Goal: Task Accomplishment & Management: Use online tool/utility

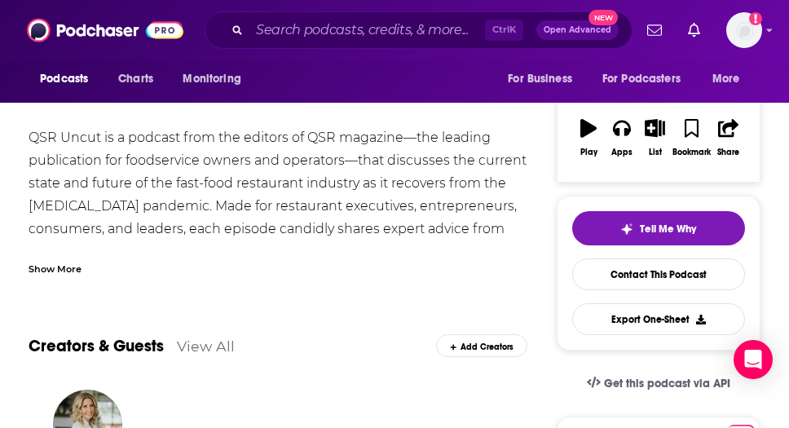
click at [348, 300] on div "Creators & Guests View All Add Creators" at bounding box center [278, 336] width 499 height 82
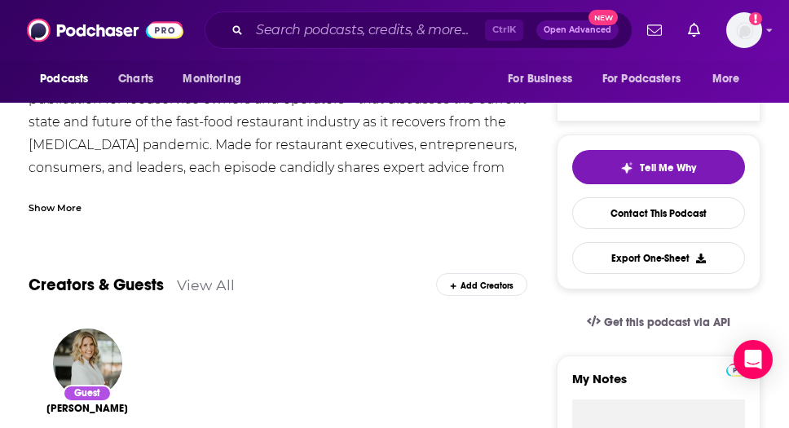
scroll to position [291, 0]
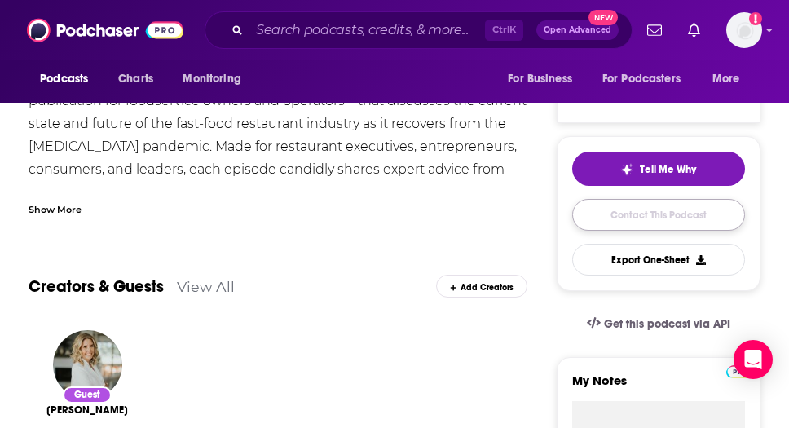
click at [585, 214] on link "Contact This Podcast" at bounding box center [658, 215] width 173 height 32
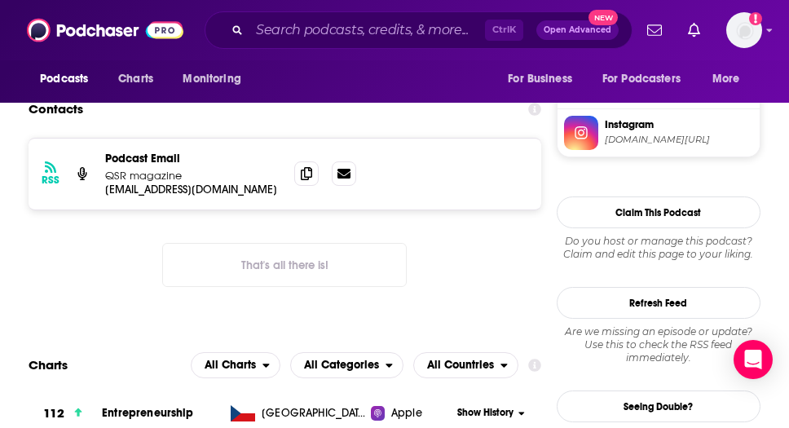
scroll to position [1364, 0]
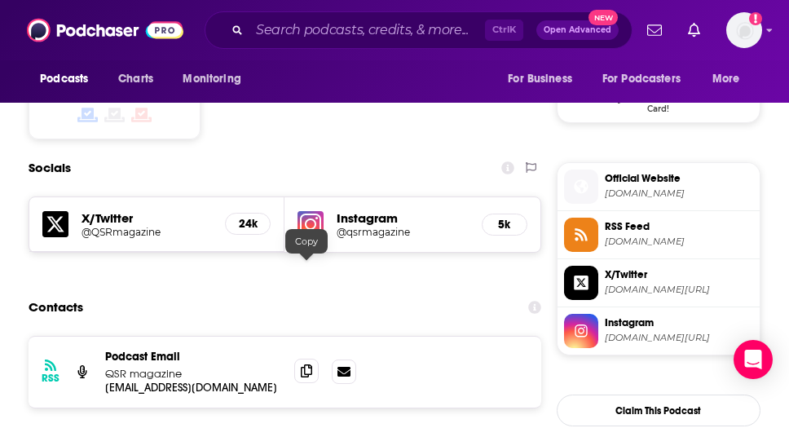
click at [306, 364] on icon at bounding box center [306, 370] width 11 height 13
click at [440, 68] on div "Podcasts Charts Monitoring For Business For Podcasters More" at bounding box center [394, 81] width 789 height 42
click at [323, 36] on input "Search podcasts, credits, & more..." at bounding box center [368, 30] width 236 height 26
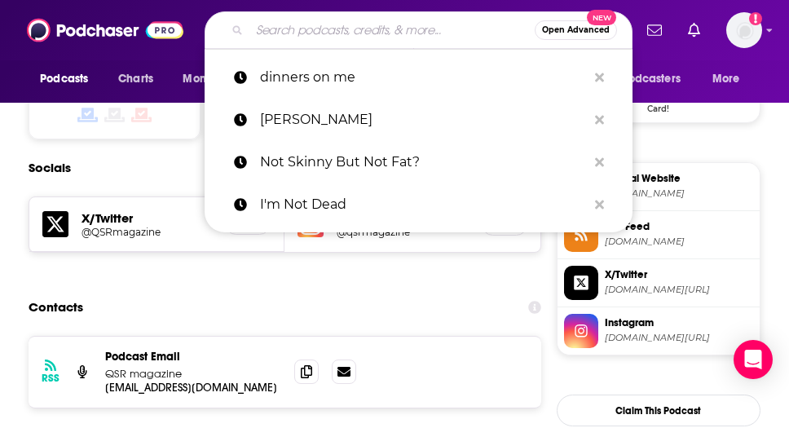
paste input "Restaurant Dive"
type input "Restaurant Dive"
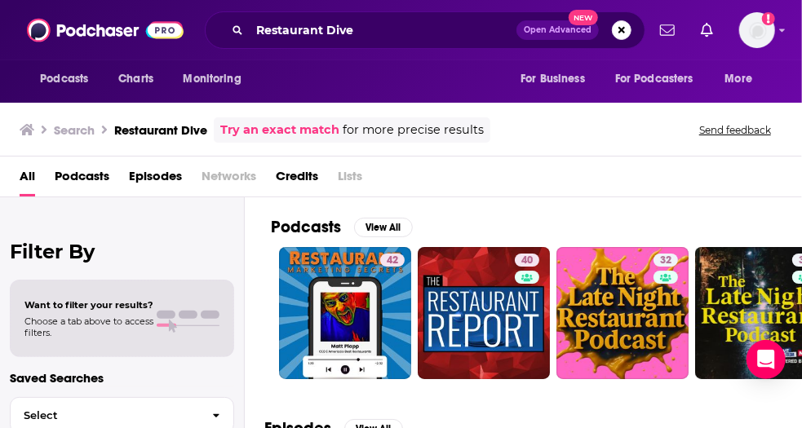
click at [347, 42] on div "Restaurant Dive Open Advanced New" at bounding box center [425, 30] width 440 height 38
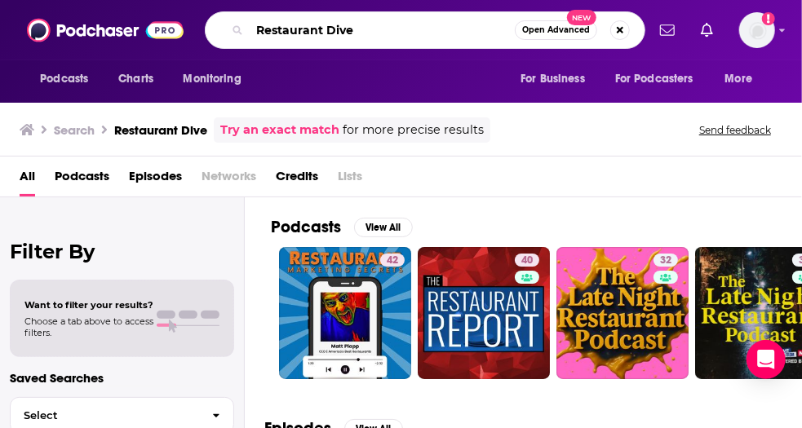
click at [369, 32] on input "Restaurant Dive" at bounding box center [382, 30] width 265 height 26
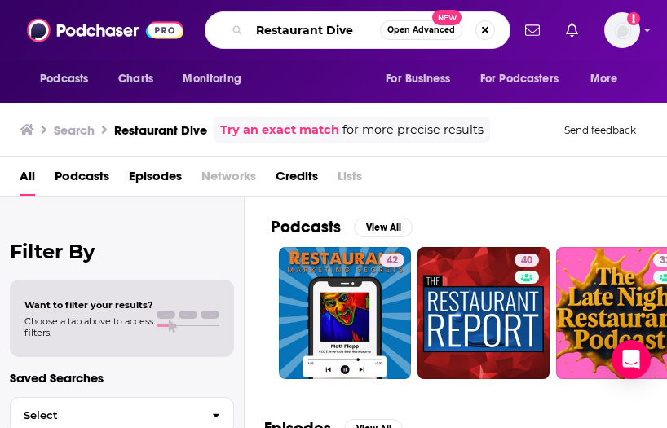
click at [311, 24] on input "Restaurant Dive" at bounding box center [315, 30] width 130 height 26
type input "this is taste podcast"
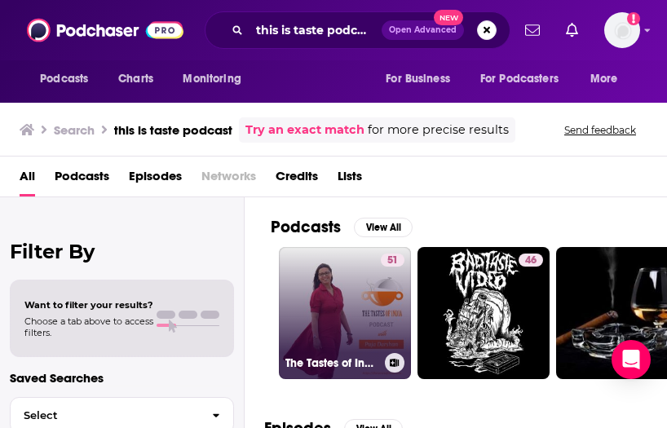
click at [336, 293] on link "51 The Tastes of India Podcast- Indian Recipe Podcast" at bounding box center [345, 313] width 132 height 132
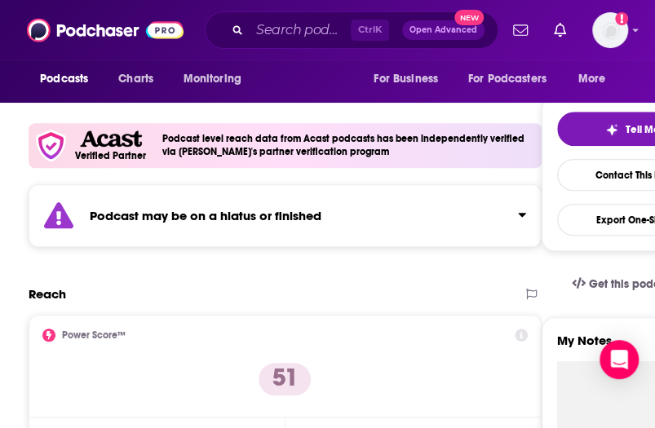
scroll to position [400, 0]
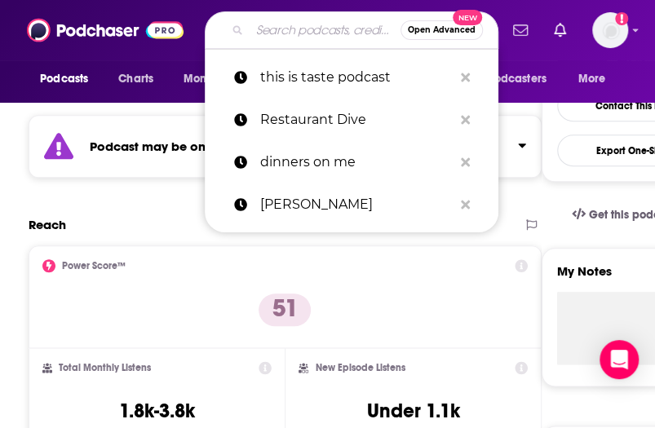
click at [272, 24] on input "Search podcasts, credits, & more..." at bounding box center [325, 30] width 151 height 26
paste input "Good Guys Podcast"
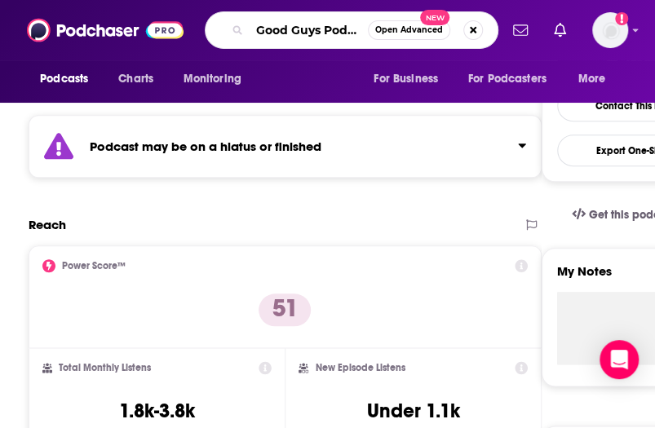
type input "Good Guys Podcast"
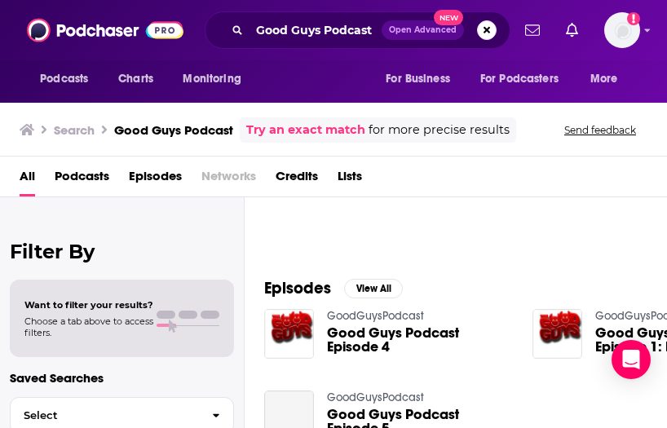
scroll to position [141, 0]
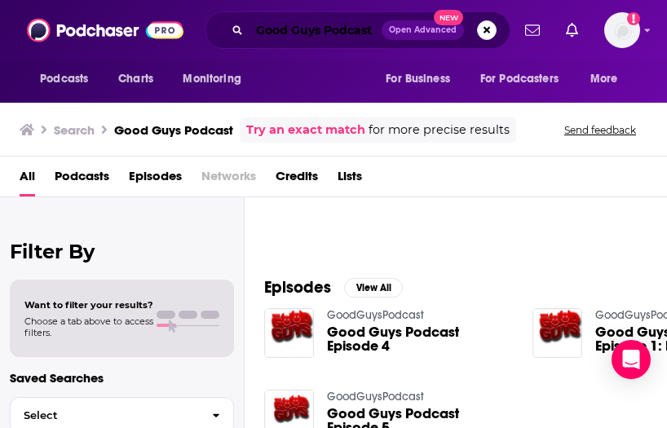
click at [317, 29] on input "Good Guys Podcast" at bounding box center [316, 30] width 132 height 26
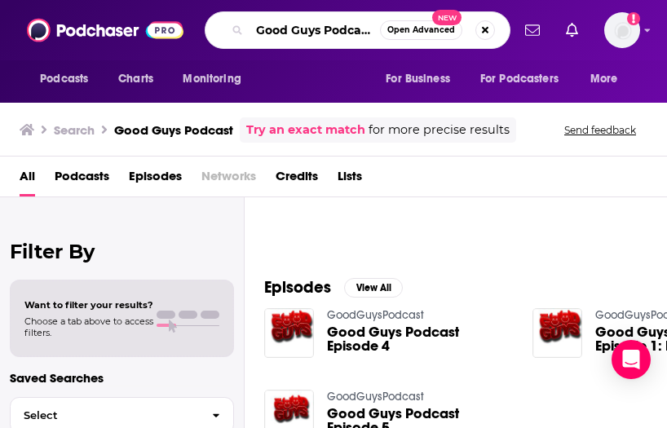
click at [317, 29] on input "Good Guys Podcast" at bounding box center [315, 30] width 130 height 26
type input "[PERSON_NAME]"
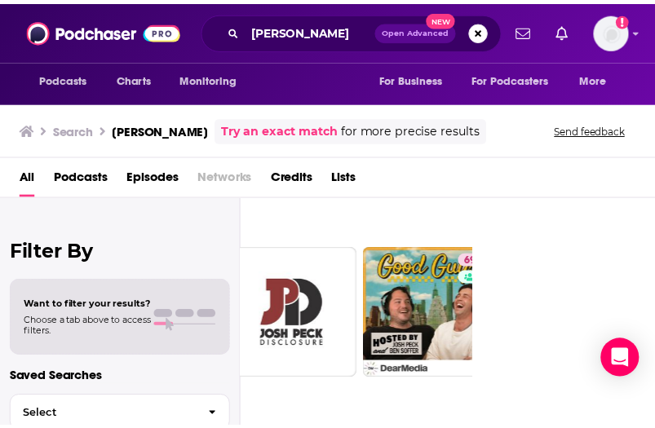
scroll to position [0, 191]
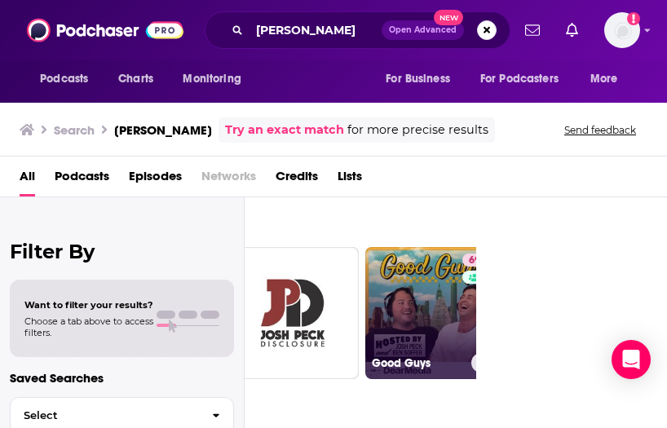
click at [414, 285] on link "69 Good Guys" at bounding box center [431, 313] width 132 height 132
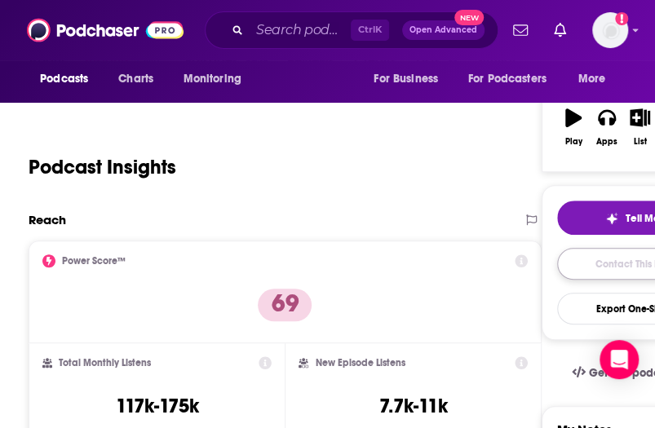
click at [598, 255] on link "Contact This Podcast" at bounding box center [643, 264] width 173 height 32
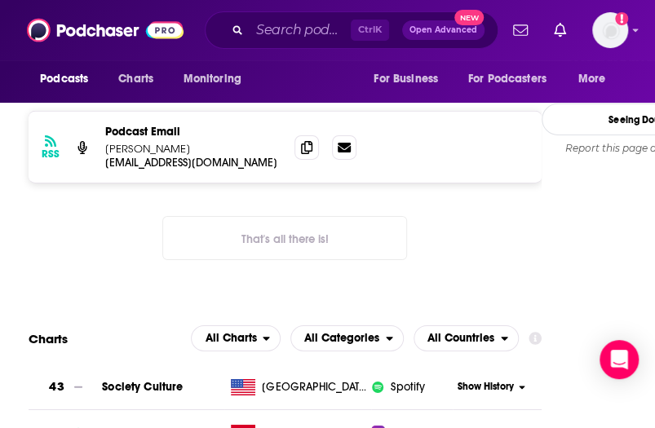
scroll to position [1464, 0]
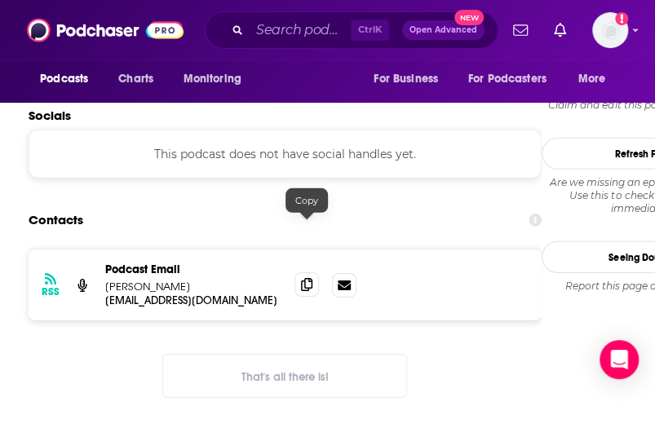
click at [303, 278] on icon at bounding box center [306, 284] width 11 height 13
click at [274, 31] on input "Search podcasts, credits, & more..." at bounding box center [300, 30] width 101 height 26
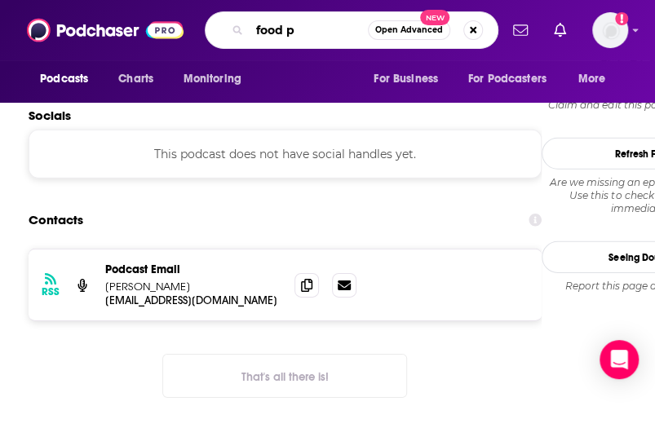
type input "food"
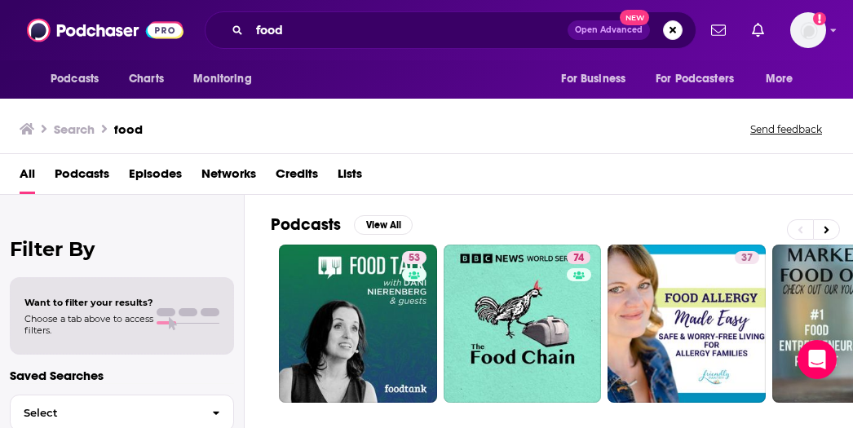
click at [76, 174] on span "Podcasts" at bounding box center [82, 177] width 55 height 33
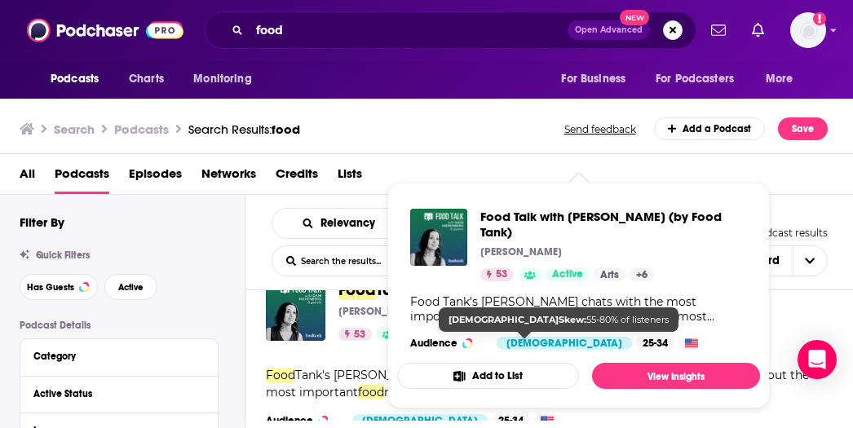
scroll to position [55, 0]
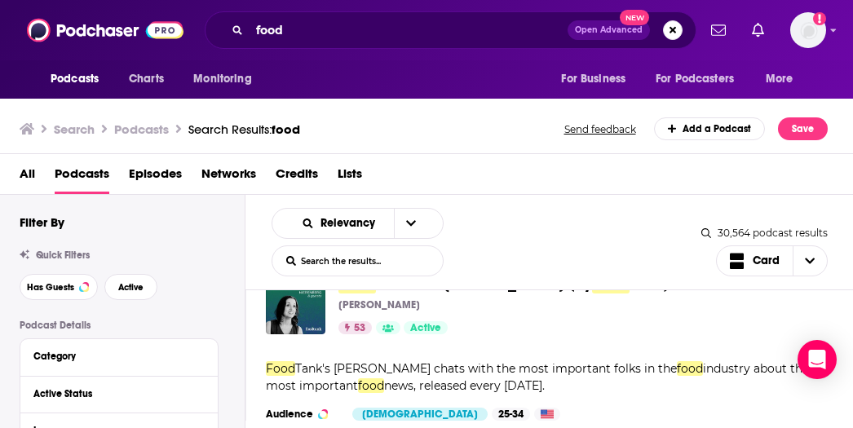
click at [328, 347] on div "Food Talk with [PERSON_NAME] (by Food Tank) [PERSON_NAME] 53 Active Categories …" at bounding box center [549, 390] width 608 height 272
click at [406, 226] on icon "open menu" at bounding box center [411, 223] width 10 height 11
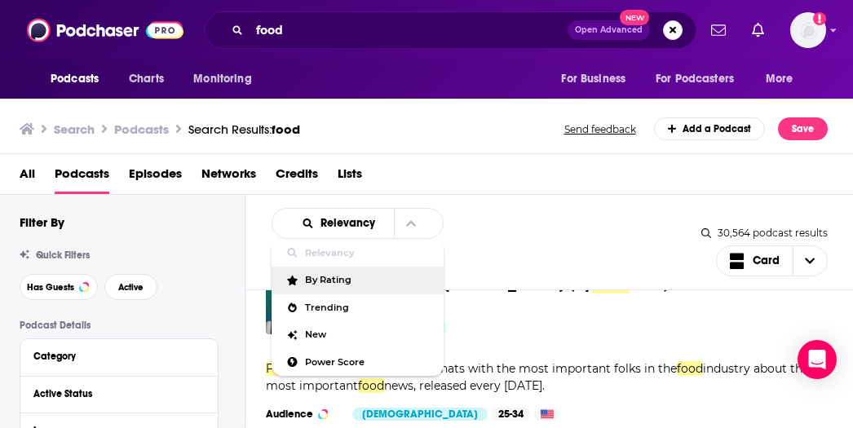
click at [335, 280] on span "By Rating" at bounding box center [368, 280] width 126 height 9
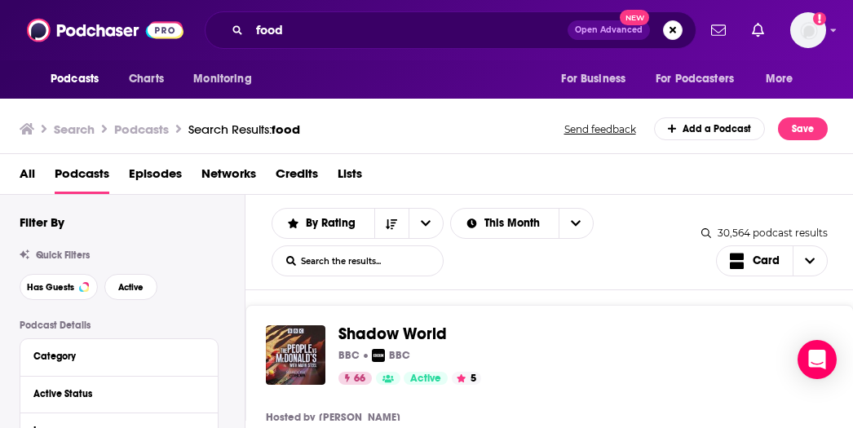
scroll to position [44, 0]
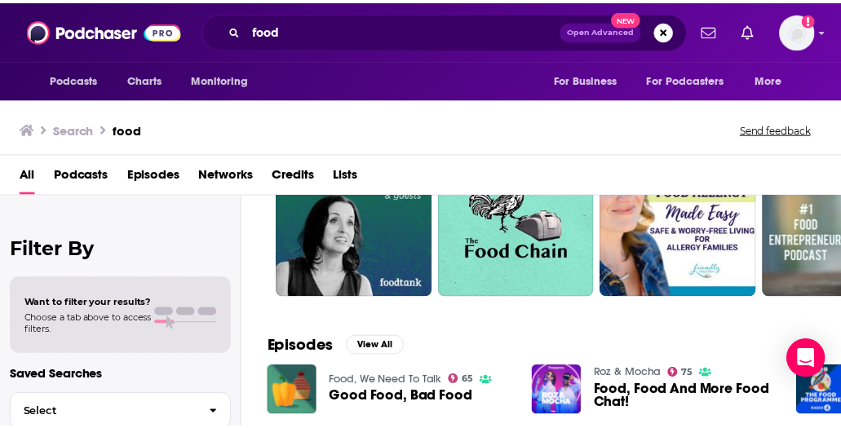
scroll to position [164, 0]
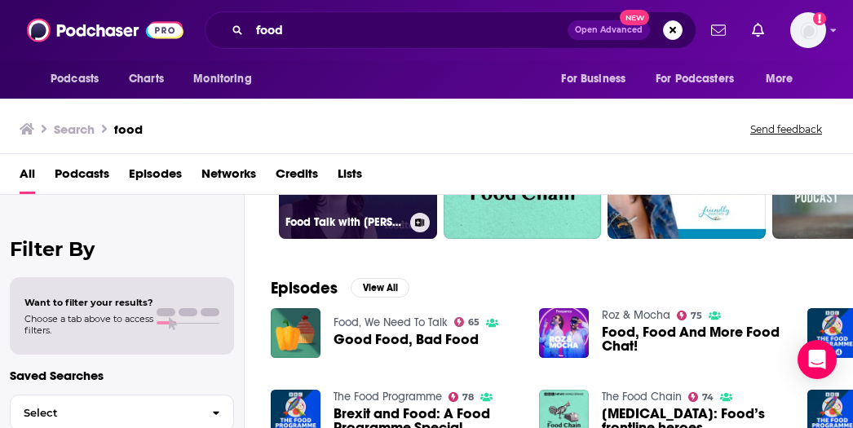
click at [343, 219] on h3 "Food Talk with [PERSON_NAME] (by Food Tank)" at bounding box center [344, 222] width 118 height 14
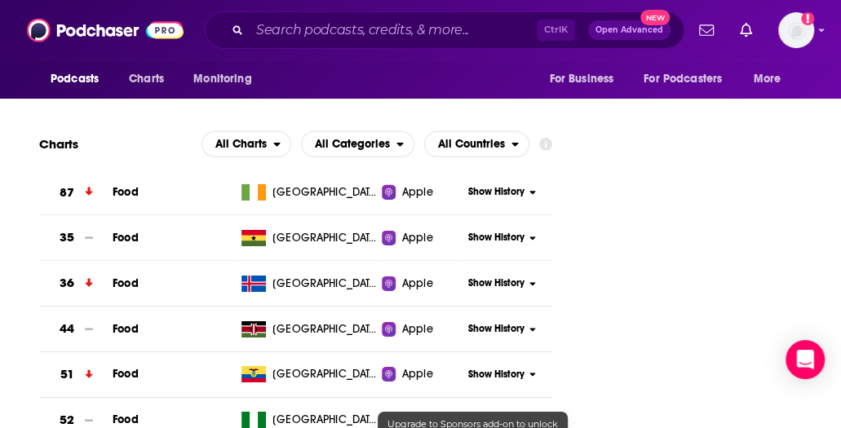
scroll to position [1869, 0]
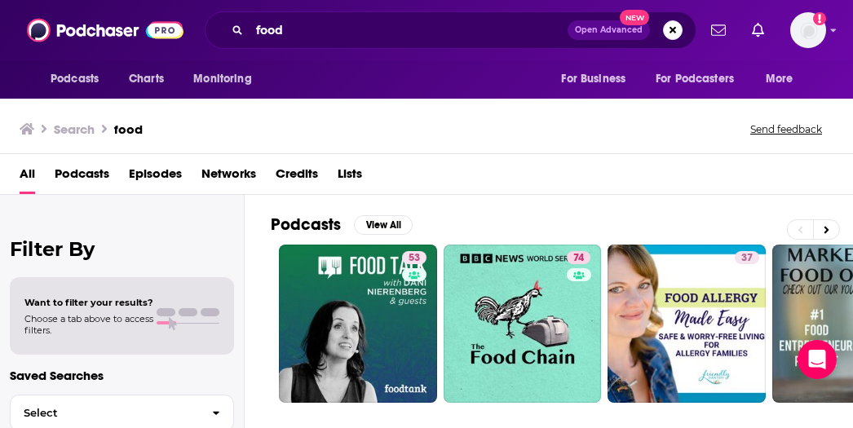
click at [89, 170] on span "Podcasts" at bounding box center [82, 177] width 55 height 33
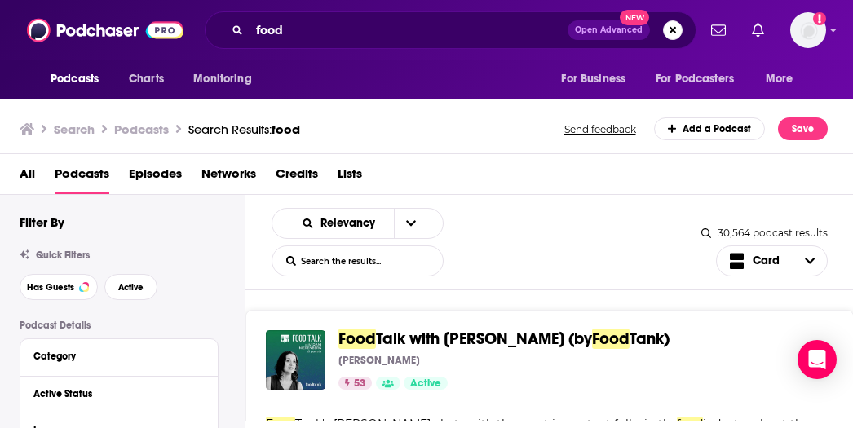
click at [116, 368] on div "Category" at bounding box center [118, 357] width 197 height 37
click at [194, 353] on button "Category" at bounding box center [114, 356] width 163 height 20
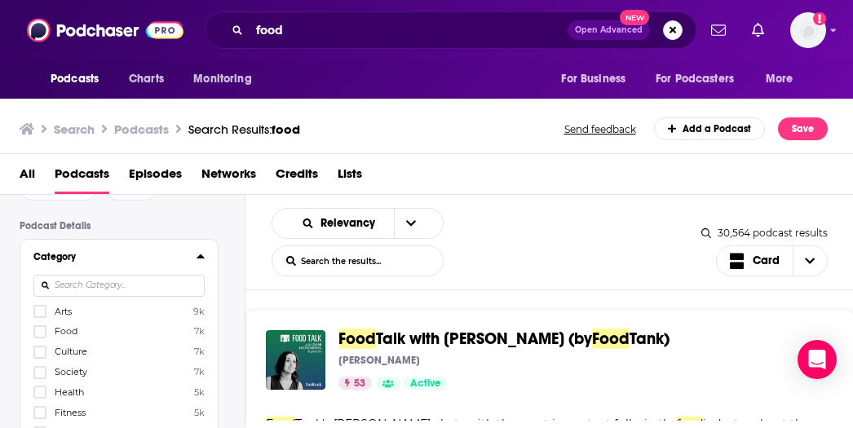
scroll to position [102, 0]
click at [38, 327] on icon at bounding box center [40, 330] width 10 height 10
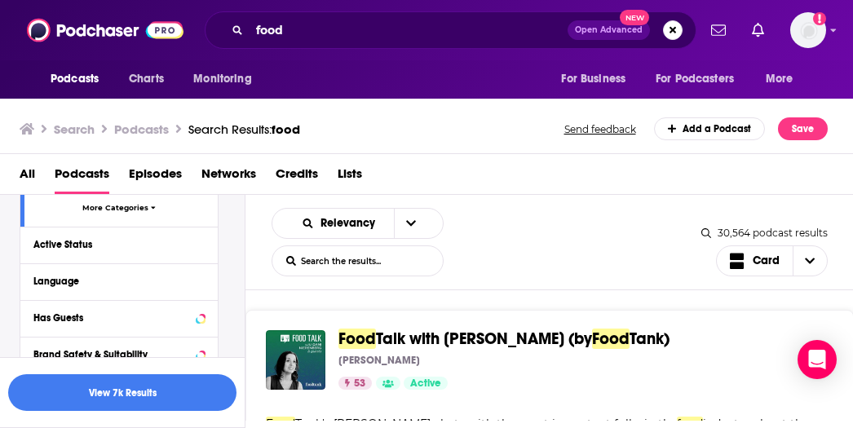
scroll to position [372, 0]
click at [91, 241] on div "Active Status" at bounding box center [98, 243] width 130 height 11
click at [59, 273] on span "All" at bounding box center [110, 273] width 152 height 21
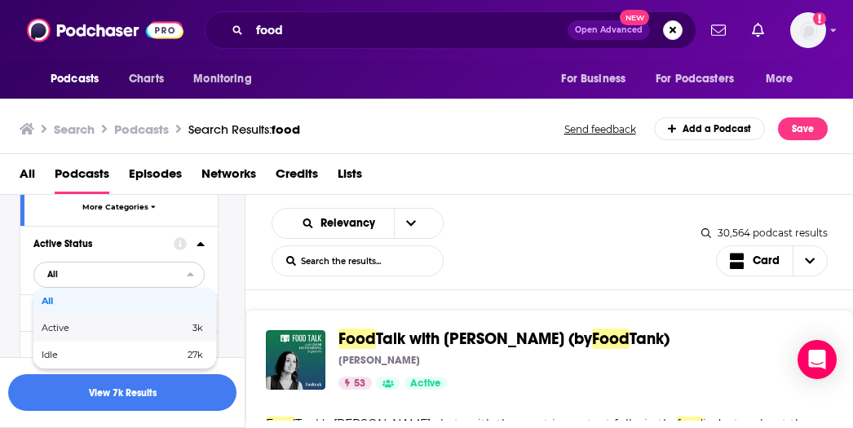
click at [75, 324] on span "Active" at bounding box center [85, 328] width 87 height 9
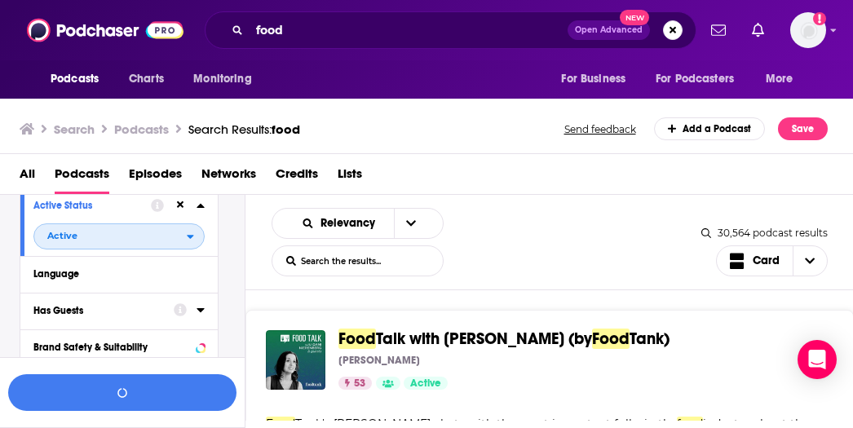
scroll to position [411, 0]
click at [175, 306] on icon at bounding box center [180, 309] width 13 height 13
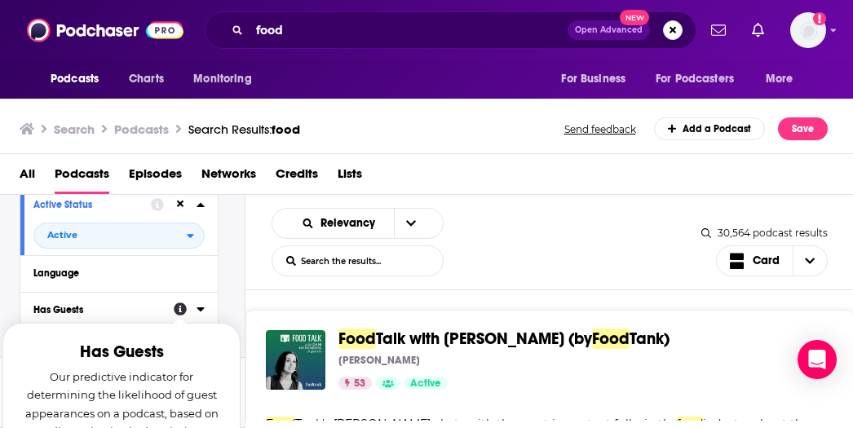
click at [197, 309] on icon at bounding box center [201, 309] width 8 height 13
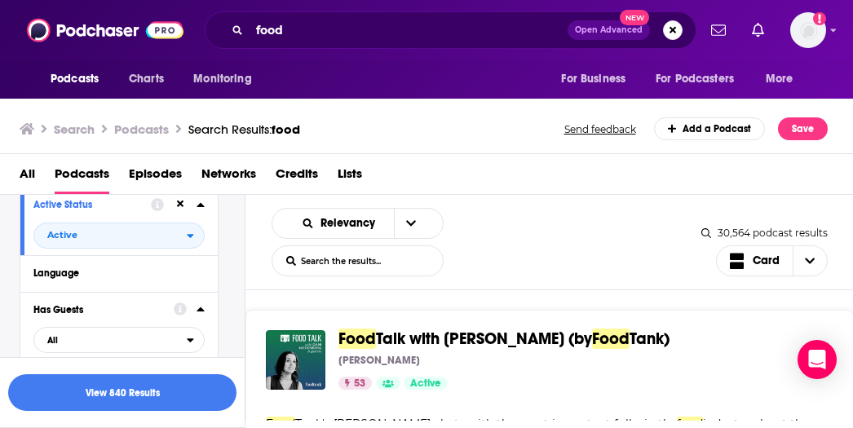
scroll to position [427, 0]
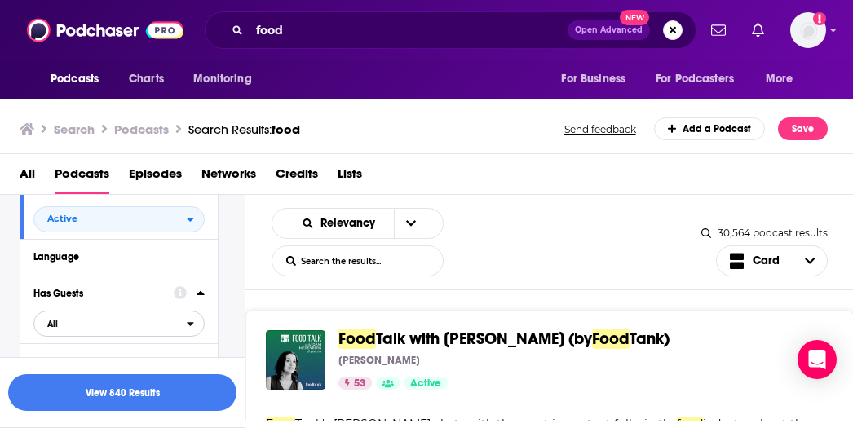
click at [166, 316] on span "All" at bounding box center [110, 323] width 152 height 21
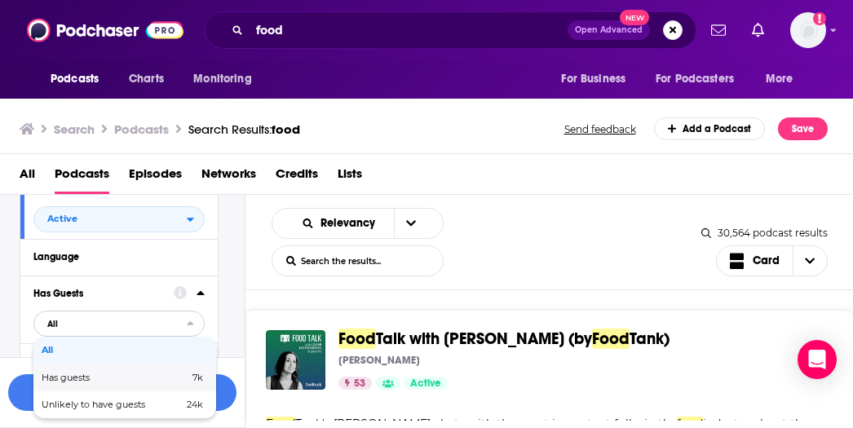
click at [97, 376] on span "Has guests" at bounding box center [91, 377] width 98 height 9
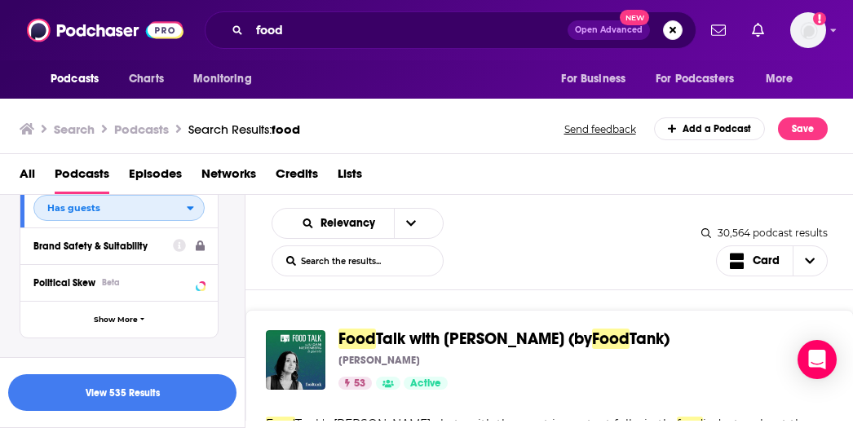
scroll to position [545, 0]
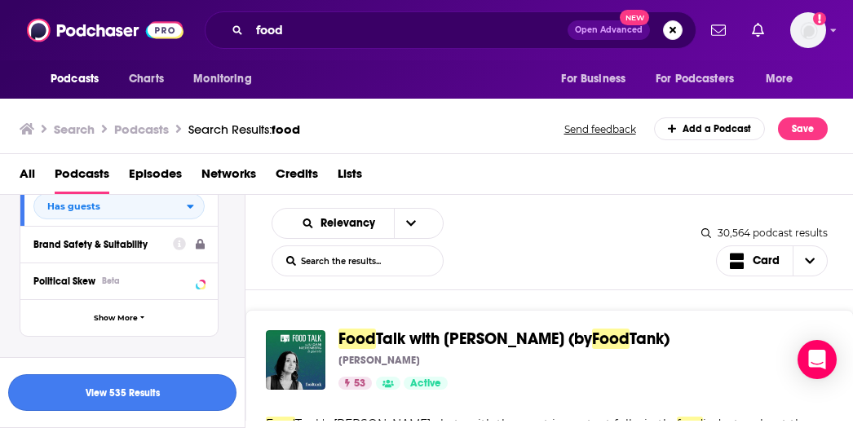
click at [144, 400] on button "View 535 Results" at bounding box center [122, 392] width 228 height 37
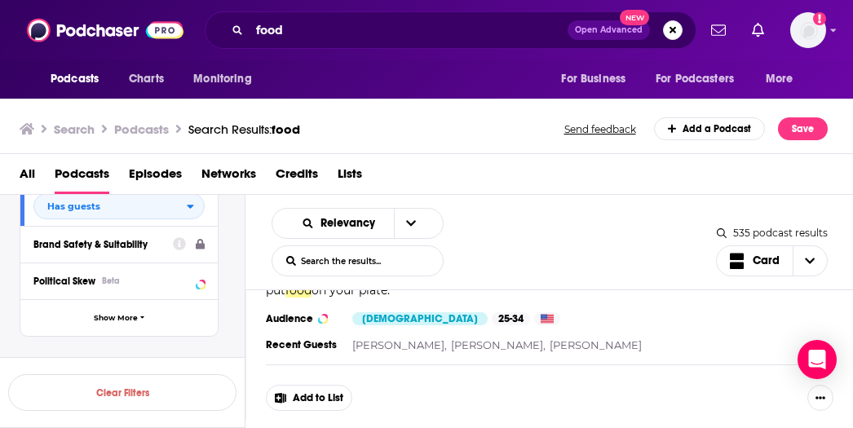
scroll to position [475, 0]
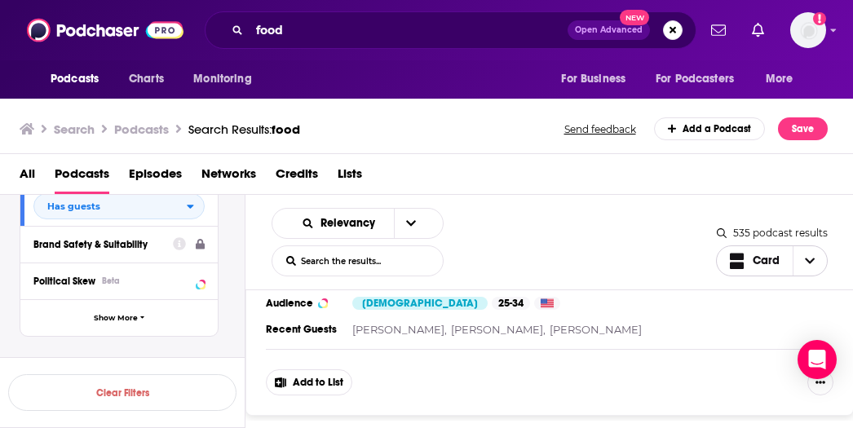
click at [763, 267] on span "Card" at bounding box center [755, 261] width 51 height 20
click at [756, 322] on div "Gallery" at bounding box center [772, 318] width 113 height 28
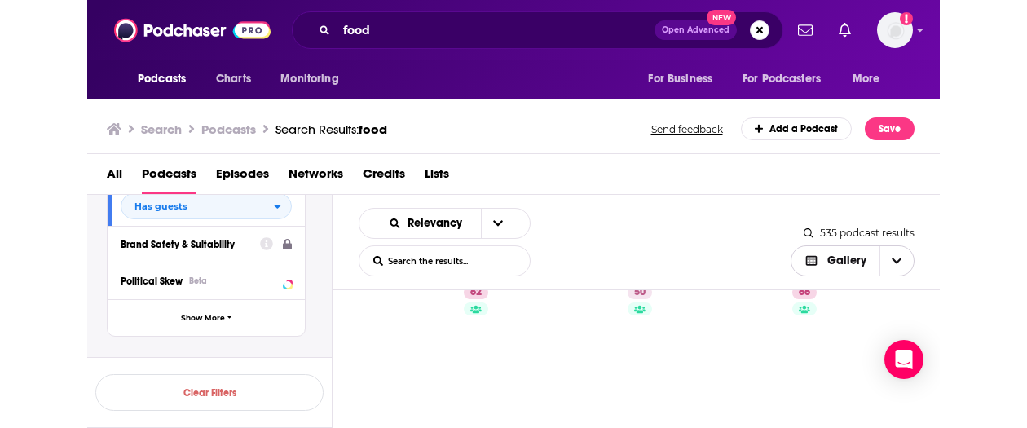
scroll to position [0, 0]
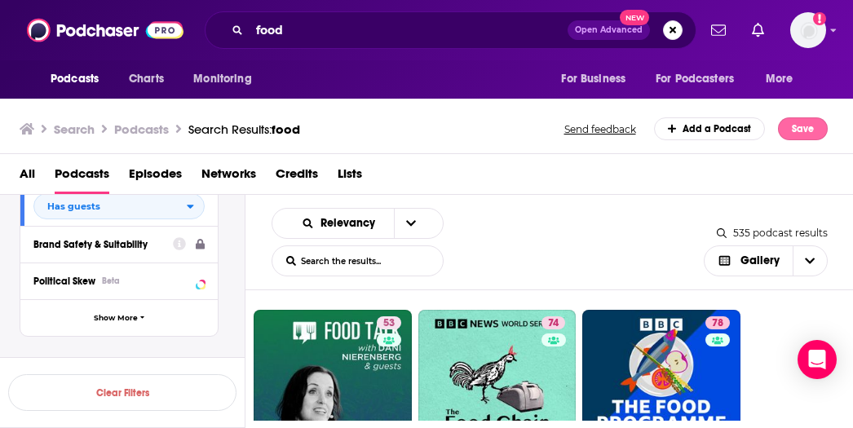
click at [788, 121] on button "Save" at bounding box center [803, 128] width 50 height 23
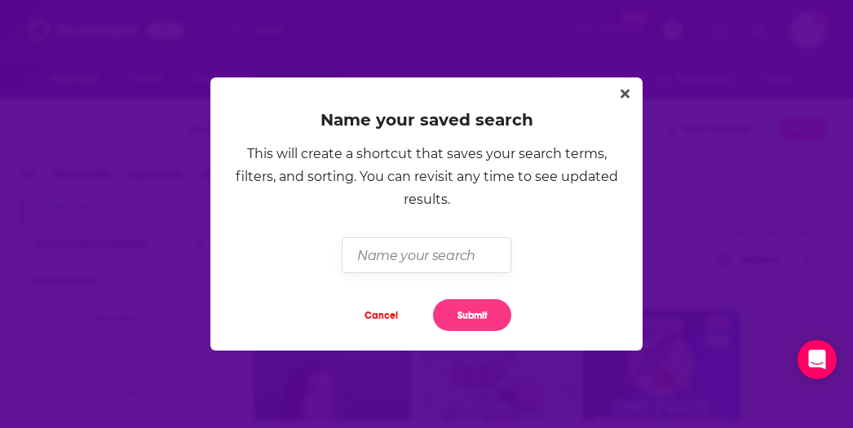
click at [453, 250] on input "Dialog" at bounding box center [426, 254] width 169 height 35
type input "l"
type input "food podcasts"
click at [462, 322] on button "Submit" at bounding box center [472, 315] width 78 height 32
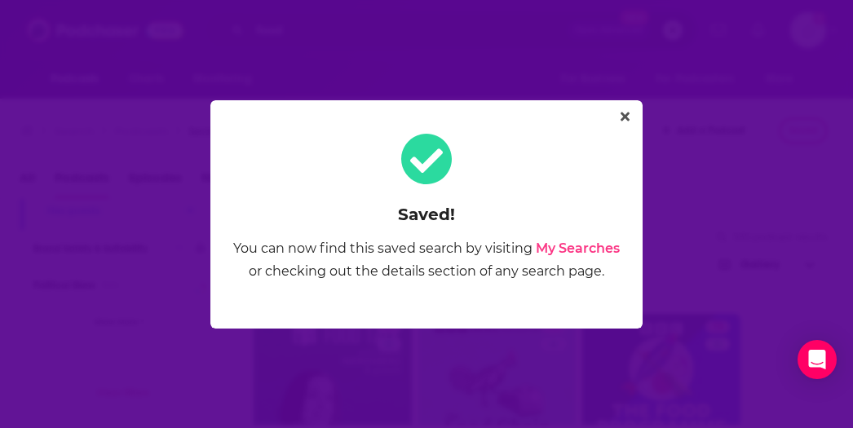
click at [563, 246] on link "My Searches" at bounding box center [578, 248] width 84 height 15
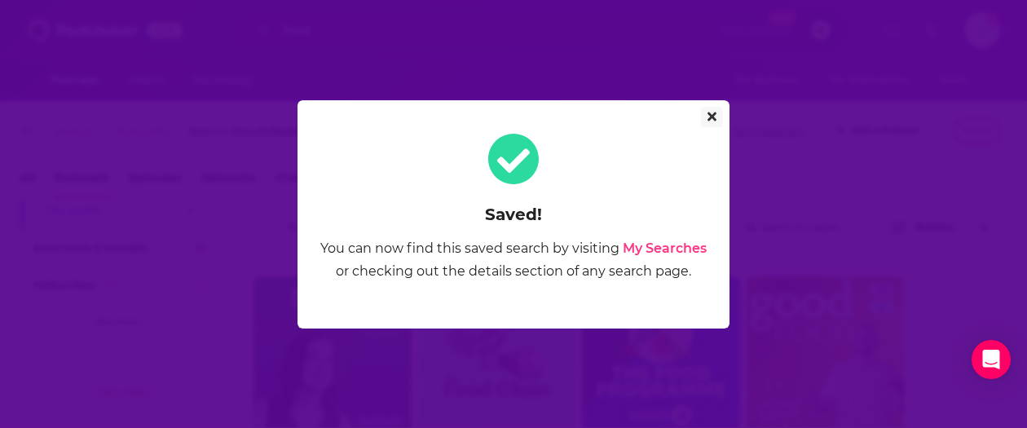
click at [716, 113] on icon "Close" at bounding box center [712, 116] width 9 height 13
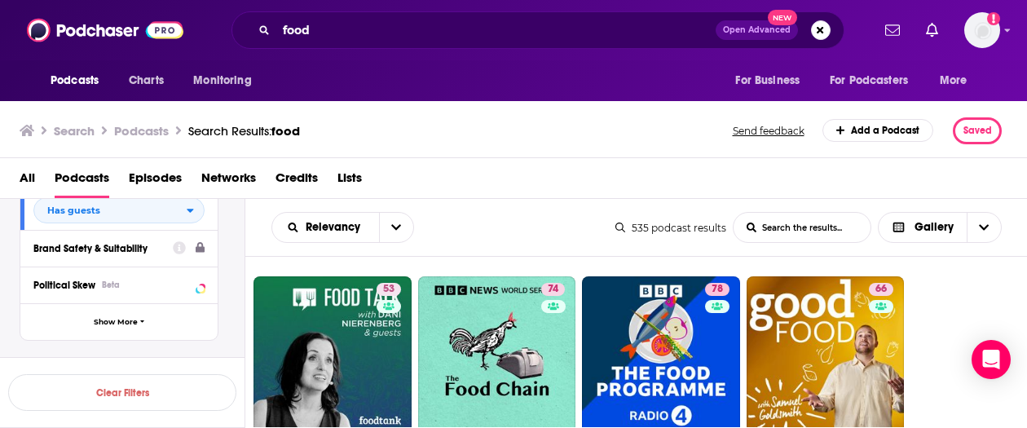
click at [364, 171] on div "All Podcasts Episodes Networks Credits Lists" at bounding box center [518, 181] width 996 height 33
click at [359, 172] on span "Lists" at bounding box center [350, 181] width 24 height 33
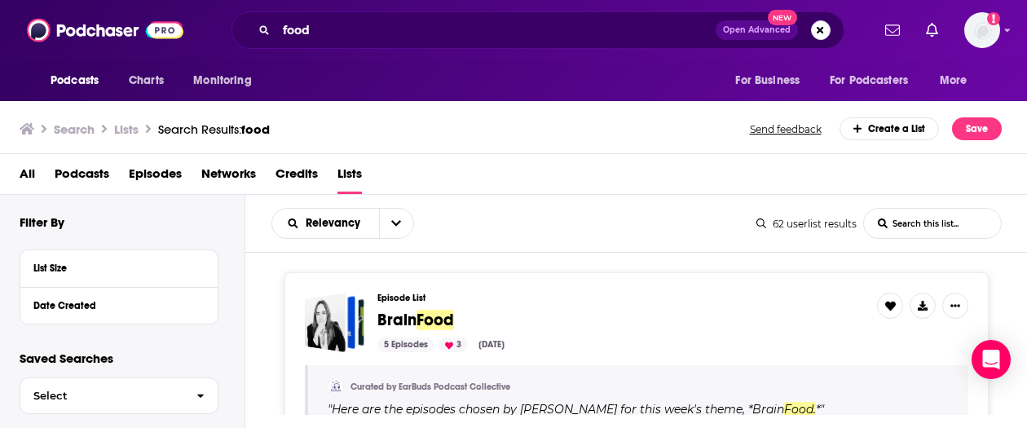
click at [382, 294] on h3 "Episode List" at bounding box center [621, 298] width 487 height 11
click at [340, 316] on div "Brain Food" at bounding box center [325, 323] width 41 height 60
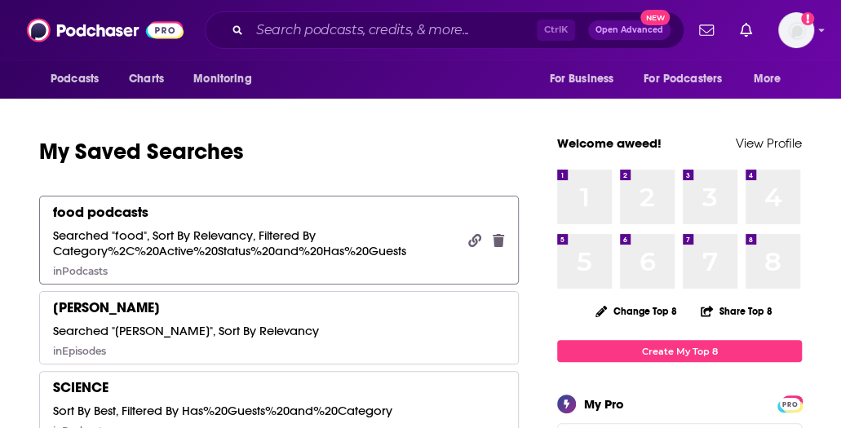
click at [230, 243] on div "Searched "food", Sort By Relevancy, Filtered By Category%2C%20Active%20Status%2…" at bounding box center [254, 242] width 403 height 31
click at [114, 213] on div "food podcasts" at bounding box center [100, 212] width 95 height 18
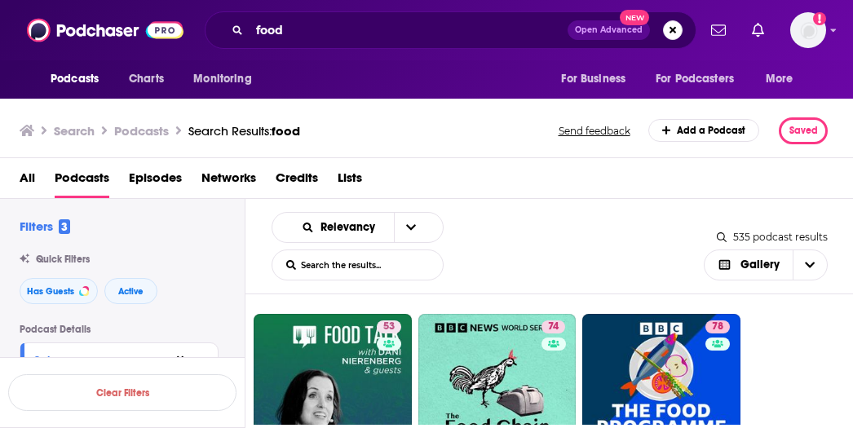
click at [347, 168] on span "Lists" at bounding box center [350, 181] width 24 height 33
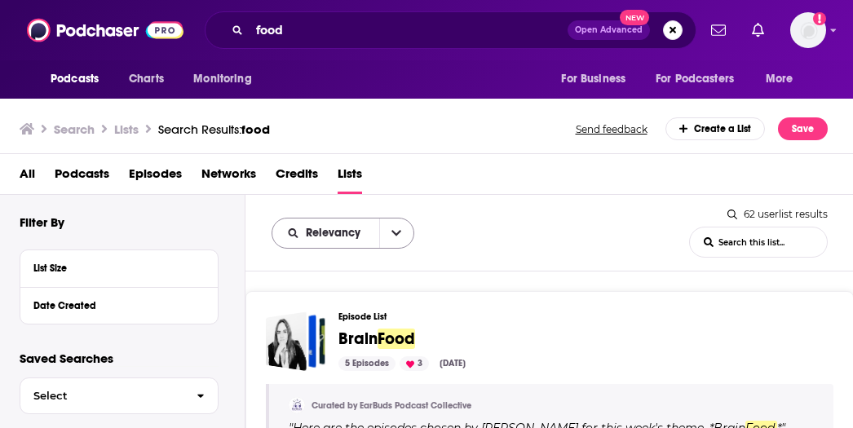
click at [396, 241] on button "open menu" at bounding box center [396, 233] width 34 height 29
click at [541, 232] on div "Relevancy Relevancy By Rating Trending List Search Input Search this list..." at bounding box center [480, 233] width 417 height 31
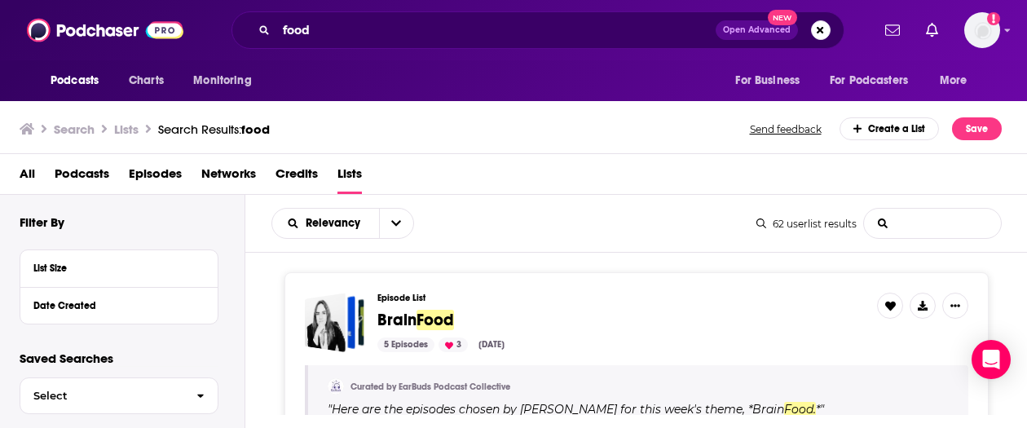
click at [840, 228] on input "List Search Input" at bounding box center [932, 223] width 137 height 29
click at [639, 233] on div "Relevancy List Search Input Search this list..." at bounding box center [514, 223] width 485 height 31
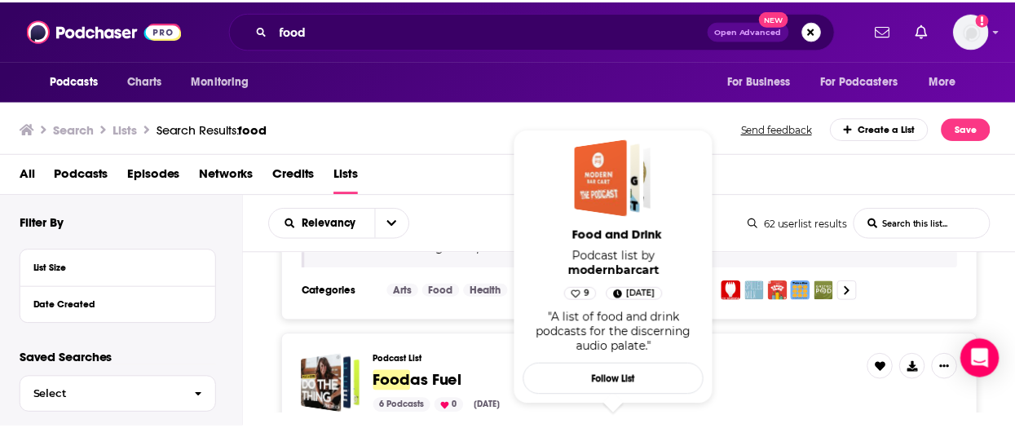
scroll to position [360, 0]
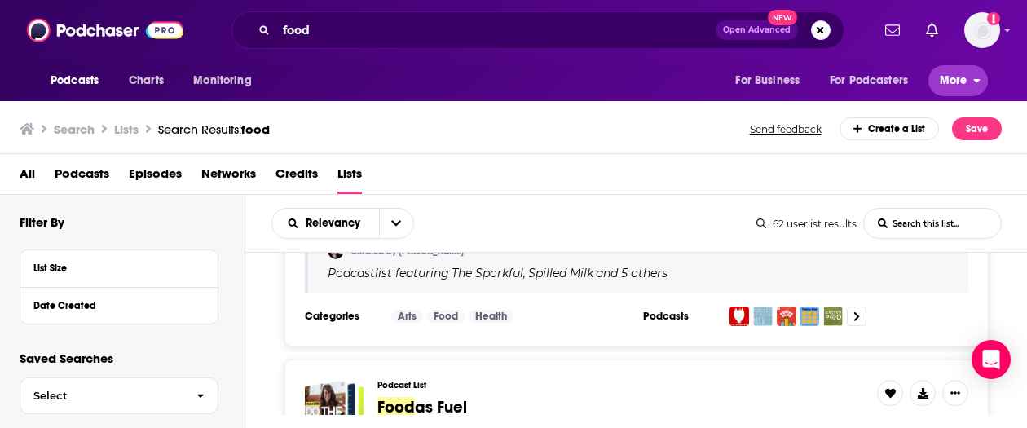
click at [840, 89] on span "More" at bounding box center [954, 80] width 28 height 23
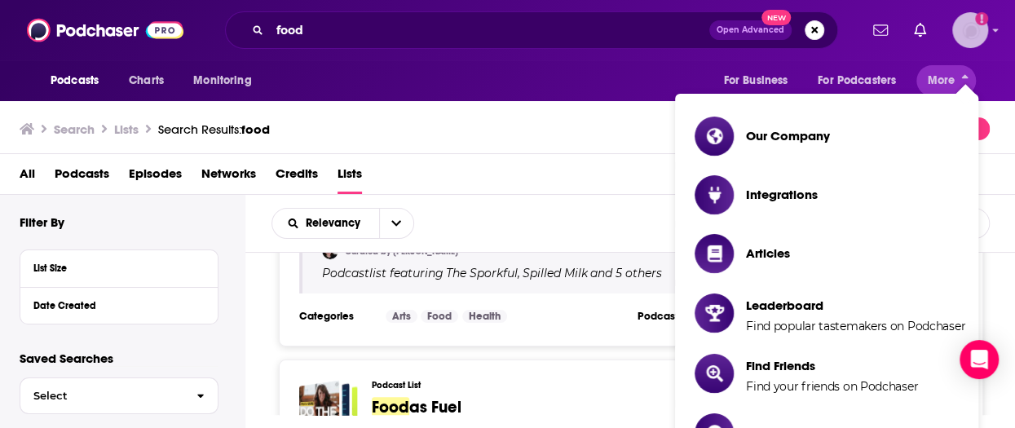
click at [840, 45] on img "Logged in as aweed" at bounding box center [970, 30] width 36 height 36
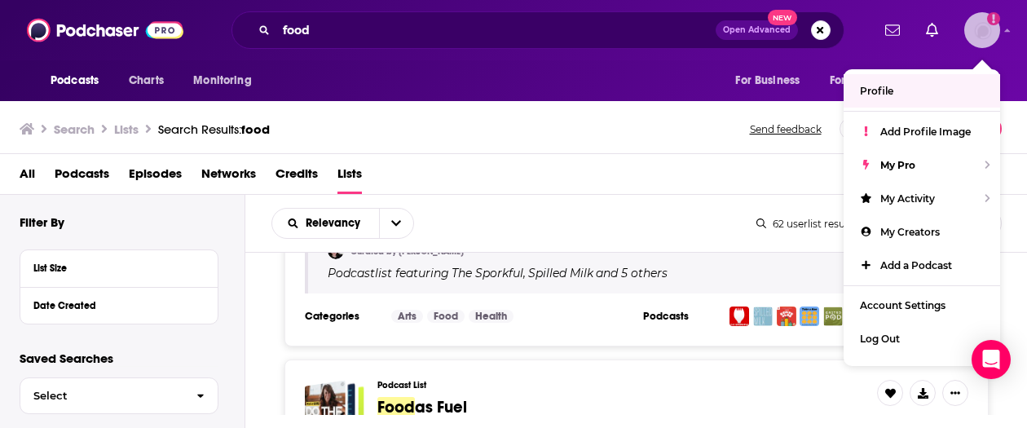
click at [840, 99] on link "Profile" at bounding box center [922, 90] width 157 height 33
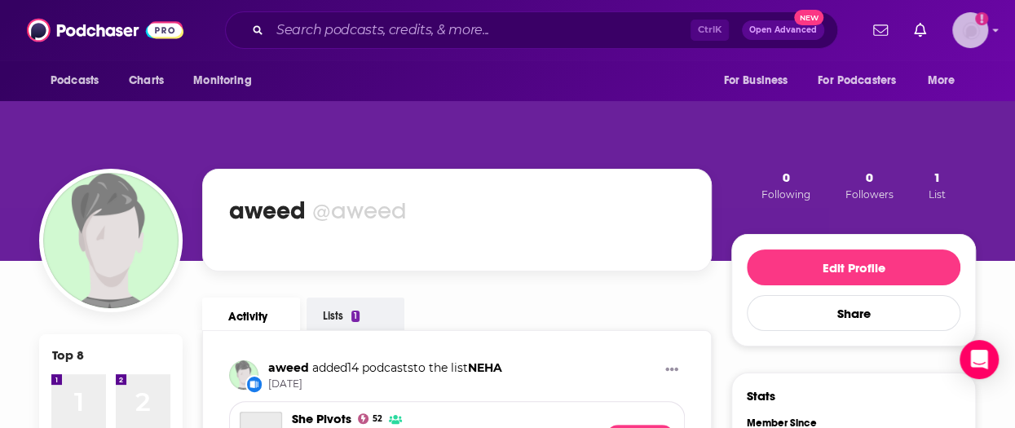
click at [840, 29] on img "Logged in as aweed" at bounding box center [970, 30] width 36 height 36
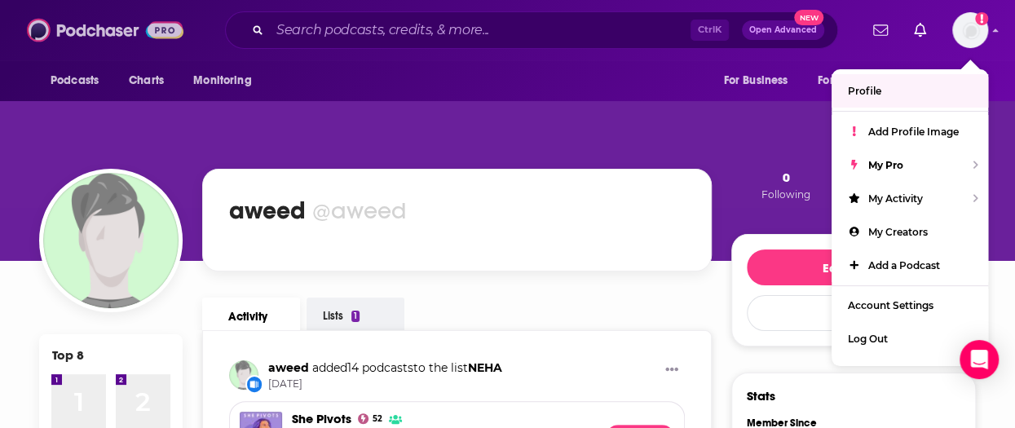
click at [109, 33] on img at bounding box center [105, 30] width 157 height 31
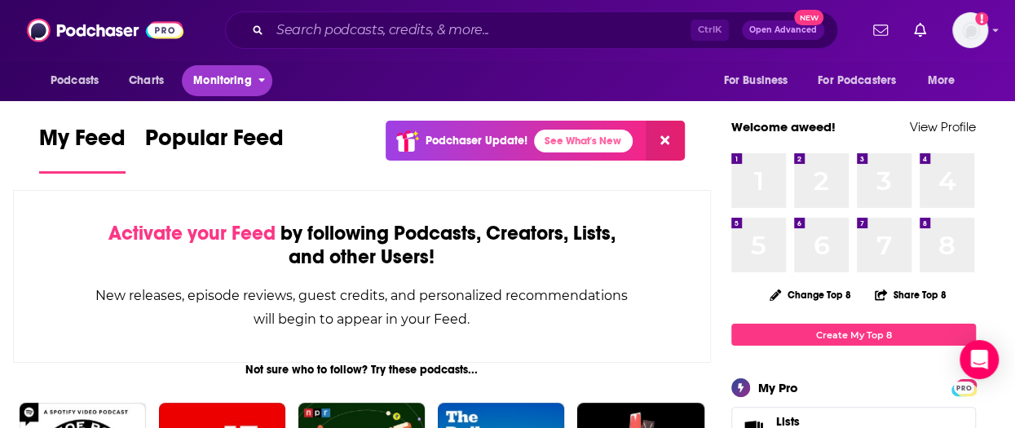
click at [210, 76] on span "Monitoring" at bounding box center [222, 80] width 58 height 23
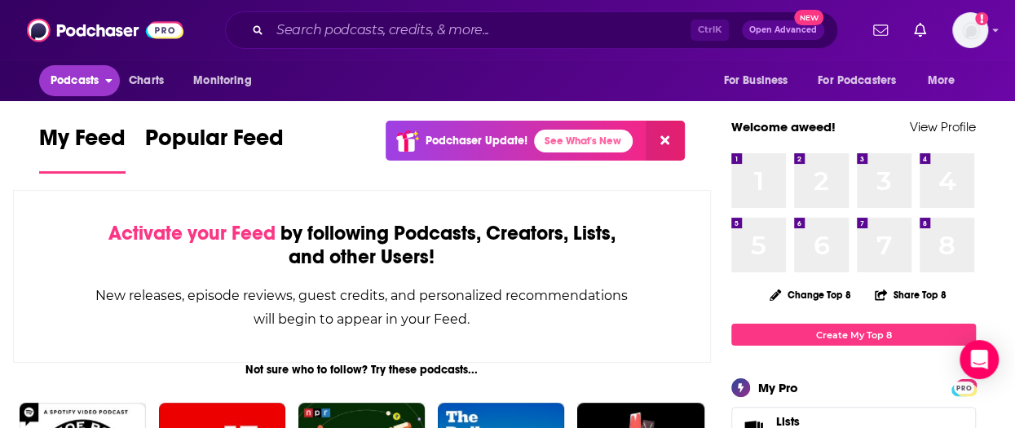
click at [101, 77] on button "Podcasts" at bounding box center [79, 80] width 81 height 31
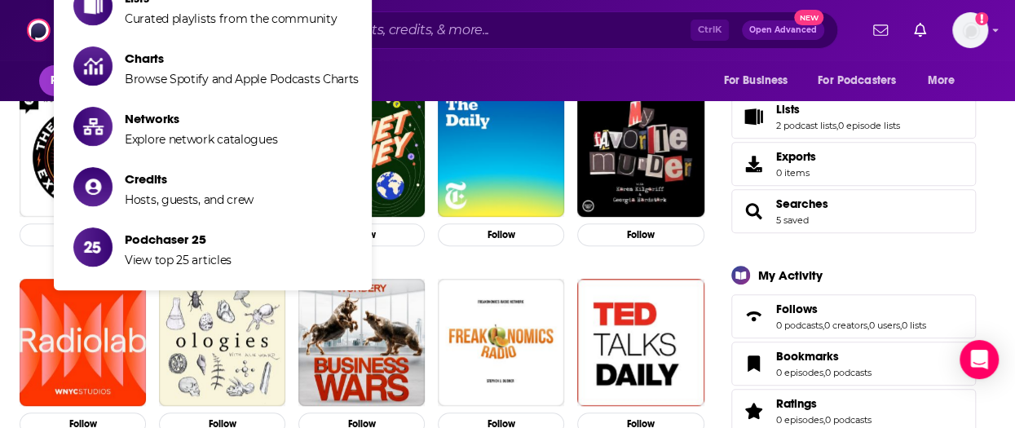
scroll to position [346, 0]
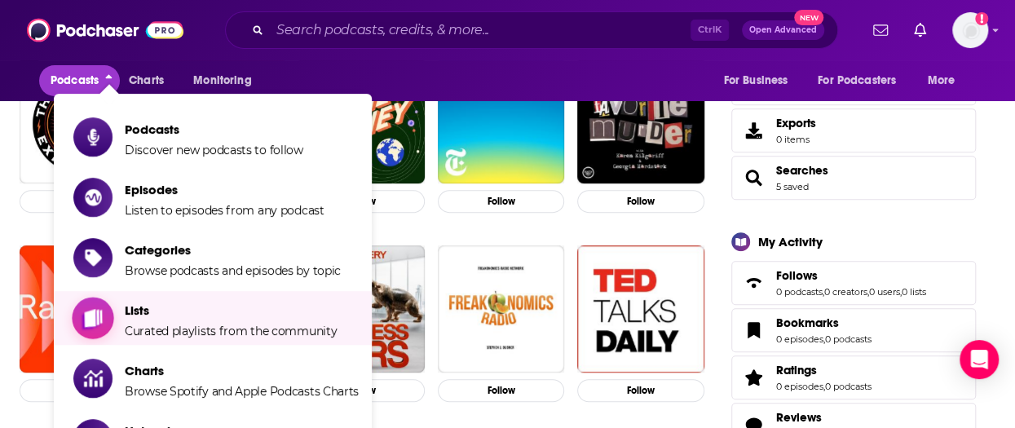
click at [165, 317] on span "Lists" at bounding box center [231, 310] width 212 height 15
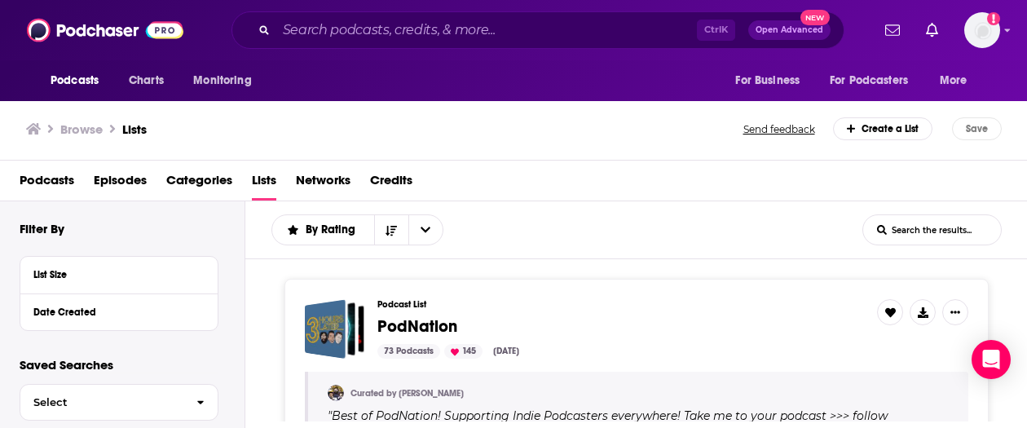
click at [129, 169] on span "Episodes" at bounding box center [120, 183] width 53 height 33
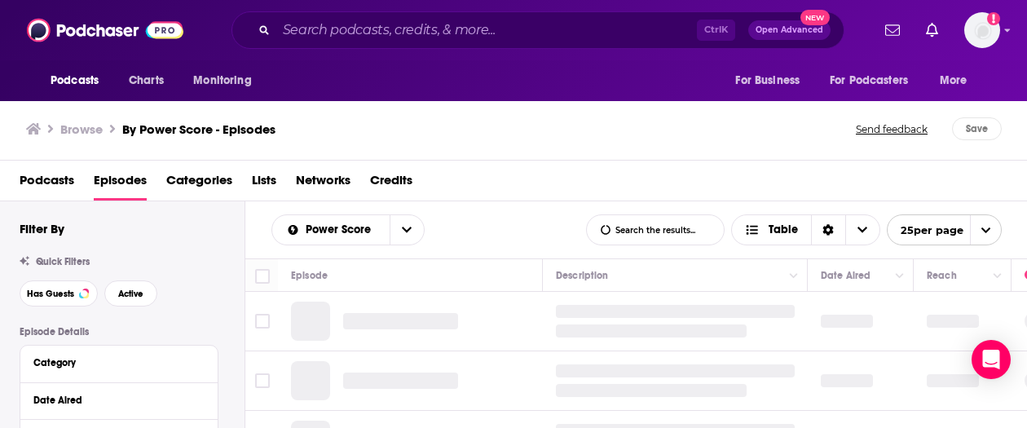
click at [276, 177] on span "Lists" at bounding box center [264, 183] width 24 height 33
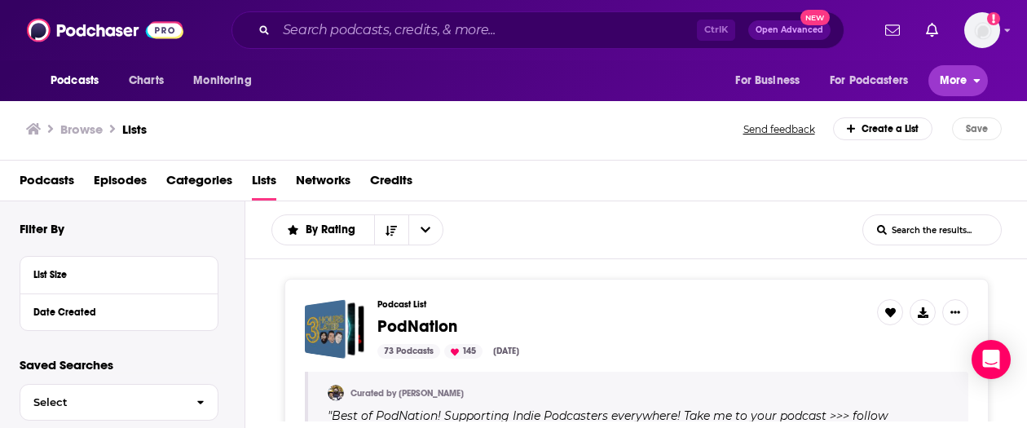
click at [840, 84] on span "More" at bounding box center [954, 80] width 28 height 23
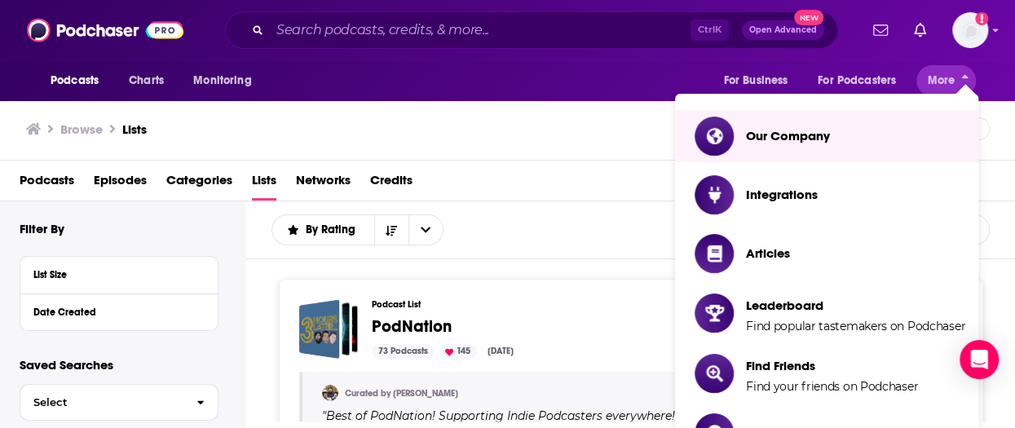
click at [315, 182] on span "Networks" at bounding box center [323, 183] width 55 height 33
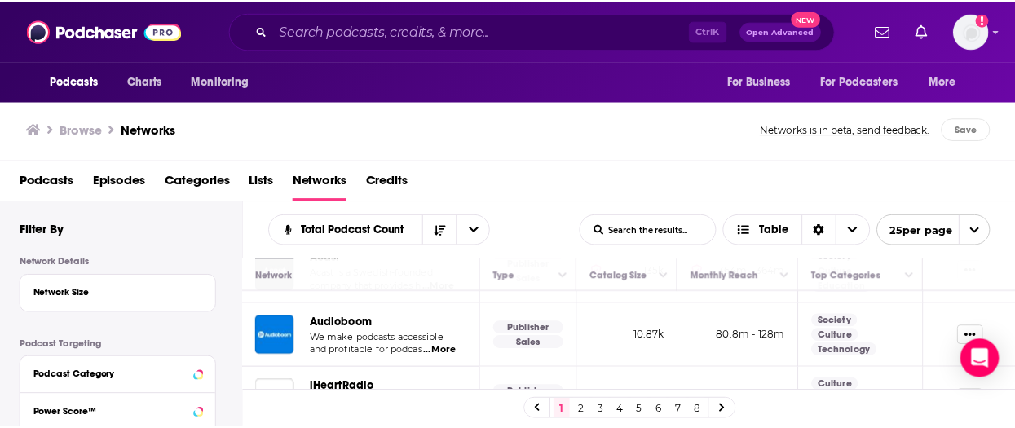
scroll to position [54, 0]
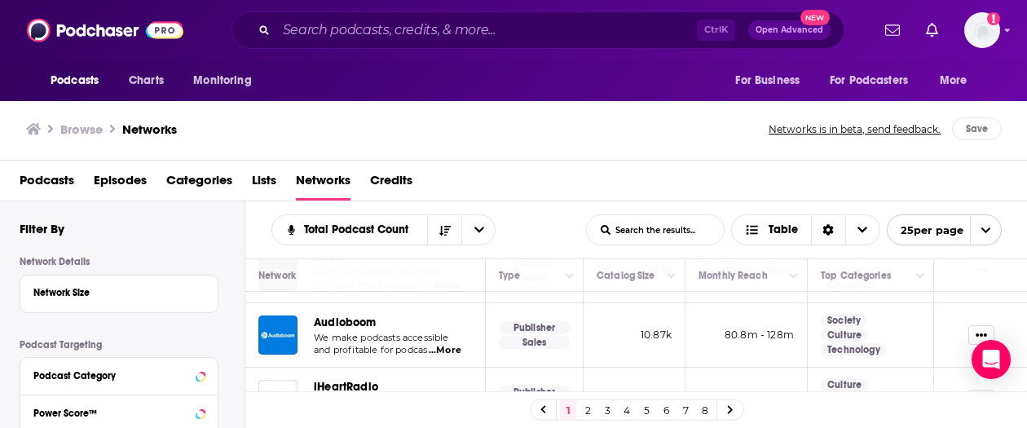
click at [56, 179] on span "Podcasts" at bounding box center [47, 183] width 55 height 33
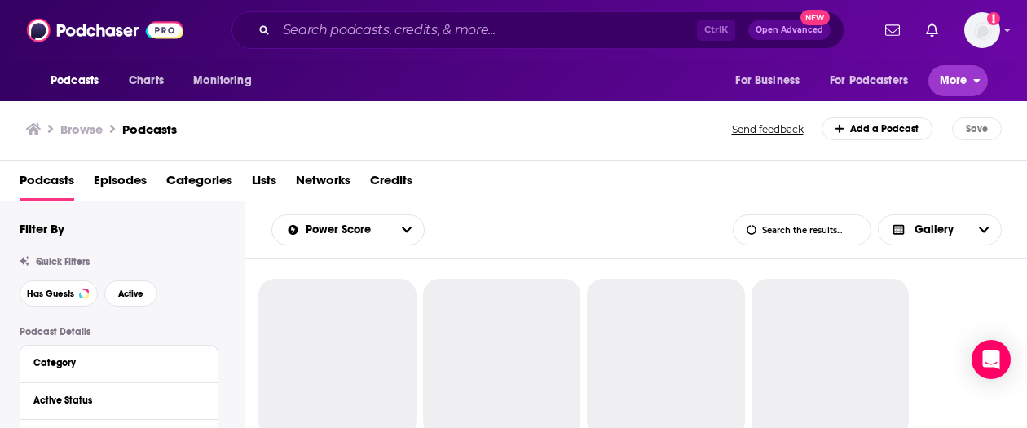
click at [840, 85] on span "More" at bounding box center [954, 80] width 28 height 23
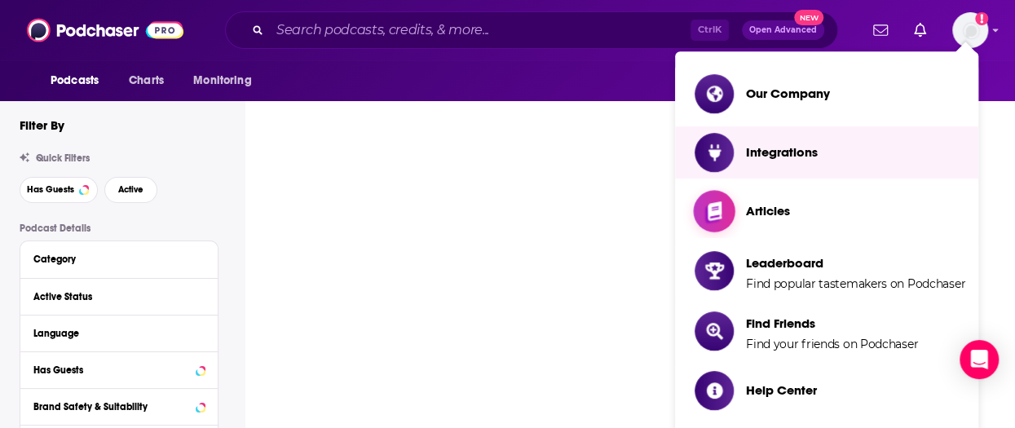
scroll to position [446, 0]
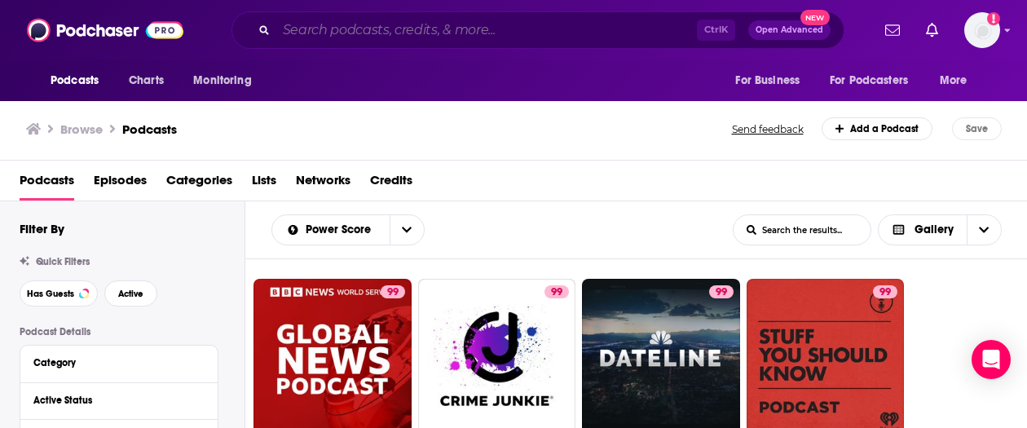
click at [341, 25] on input "Search podcasts, credits, & more..." at bounding box center [486, 30] width 421 height 26
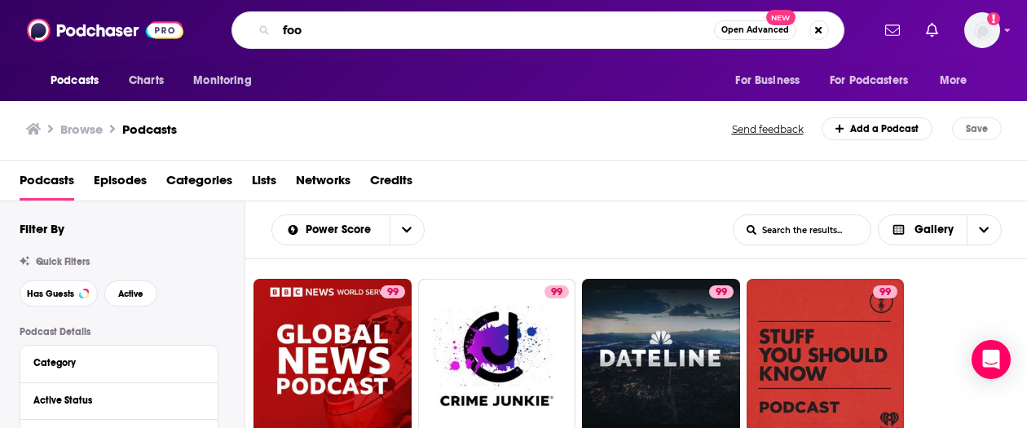
type input "food"
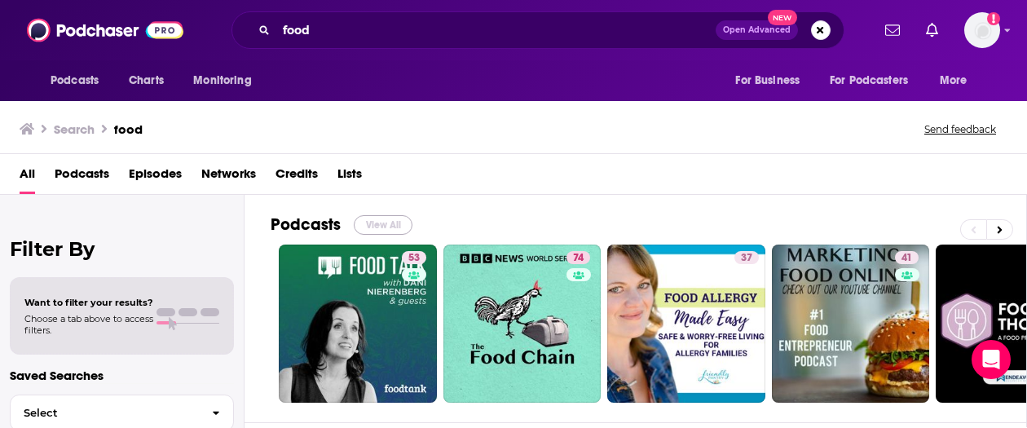
click at [404, 223] on button "View All" at bounding box center [383, 225] width 59 height 20
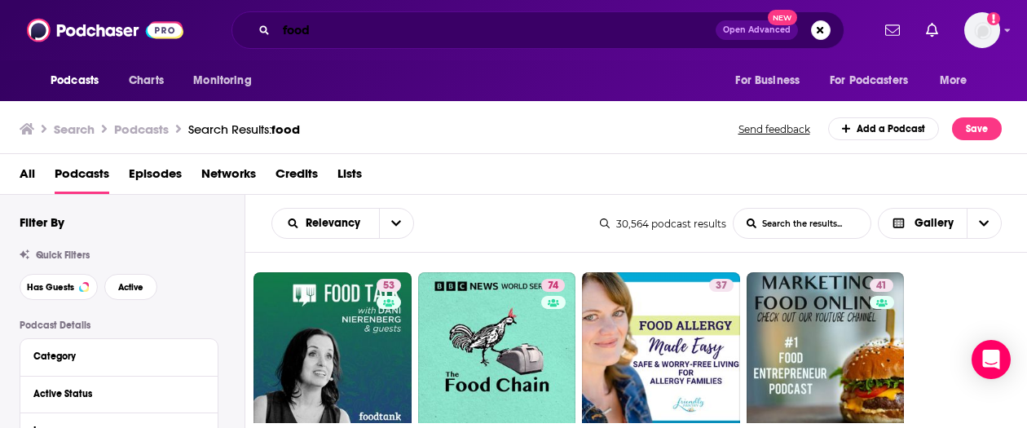
click at [327, 24] on input "food" at bounding box center [495, 30] width 439 height 26
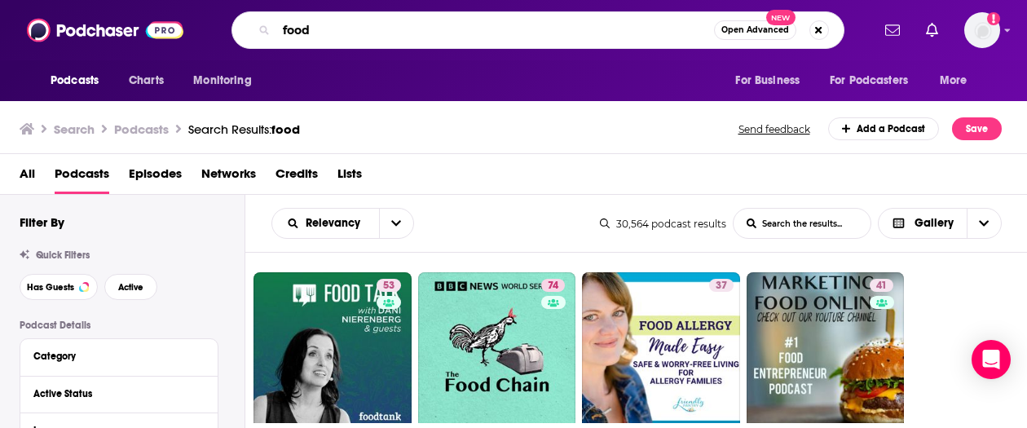
drag, startPoint x: 327, startPoint y: 24, endPoint x: 207, endPoint y: 24, distance: 119.9
click at [207, 24] on div "food Open Advanced New" at bounding box center [538, 30] width 666 height 38
type input "lists"
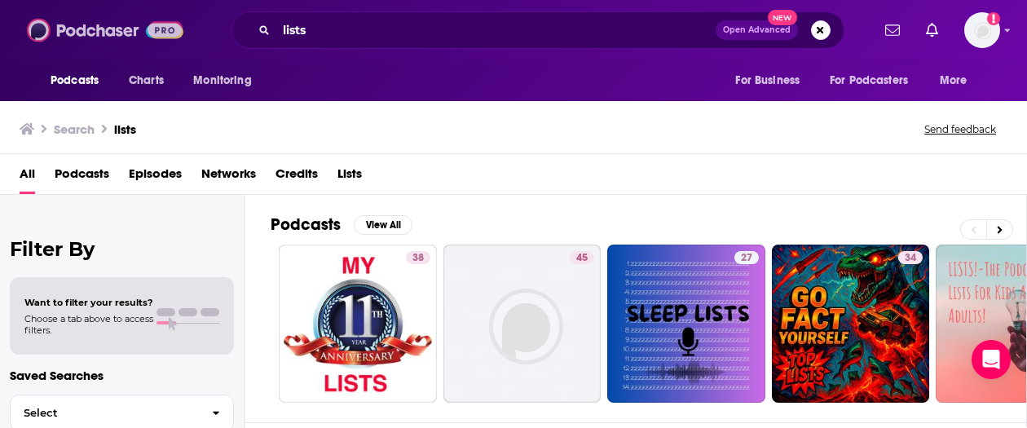
click at [55, 29] on img at bounding box center [105, 30] width 157 height 31
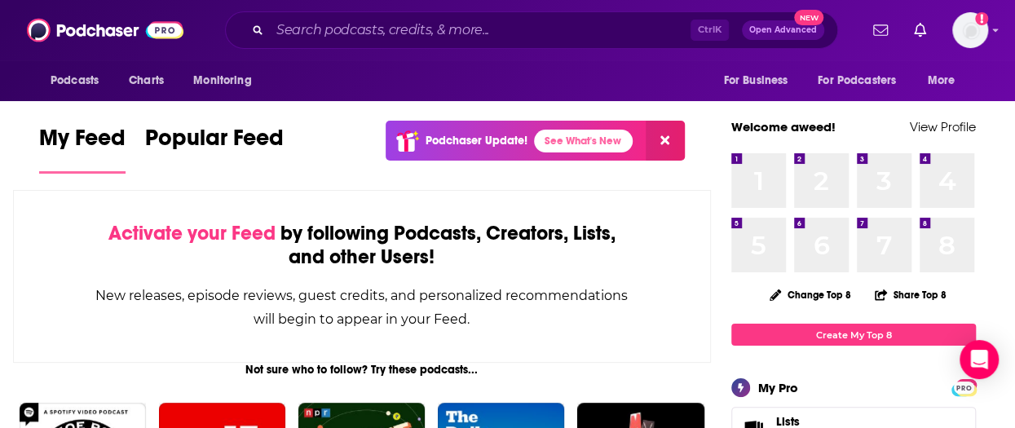
click at [95, 139] on span "My Feed" at bounding box center [82, 143] width 86 height 38
click at [101, 79] on button "Podcasts" at bounding box center [79, 80] width 81 height 31
click at [840, 87] on span "More" at bounding box center [942, 80] width 28 height 23
click at [761, 79] on span "For Business" at bounding box center [755, 80] width 64 height 23
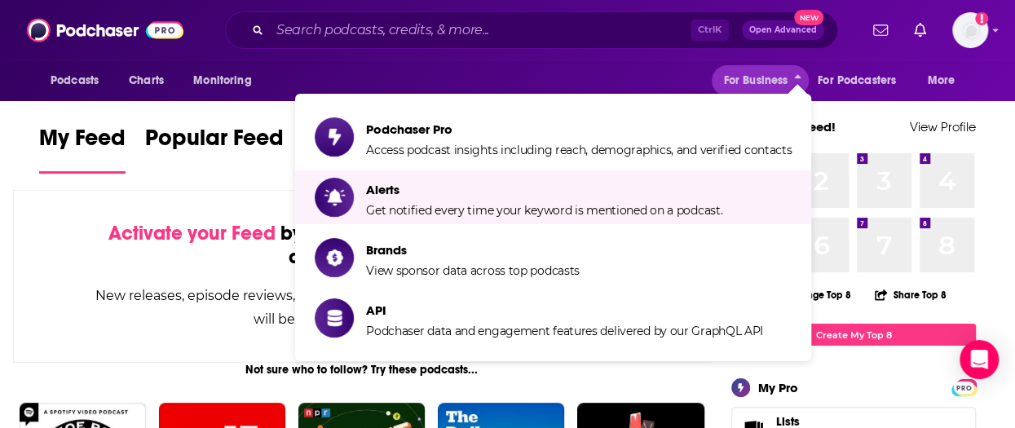
click at [533, 61] on div "Podcasts Charts Monitoring For Business For Podcasters More" at bounding box center [507, 80] width 1015 height 41
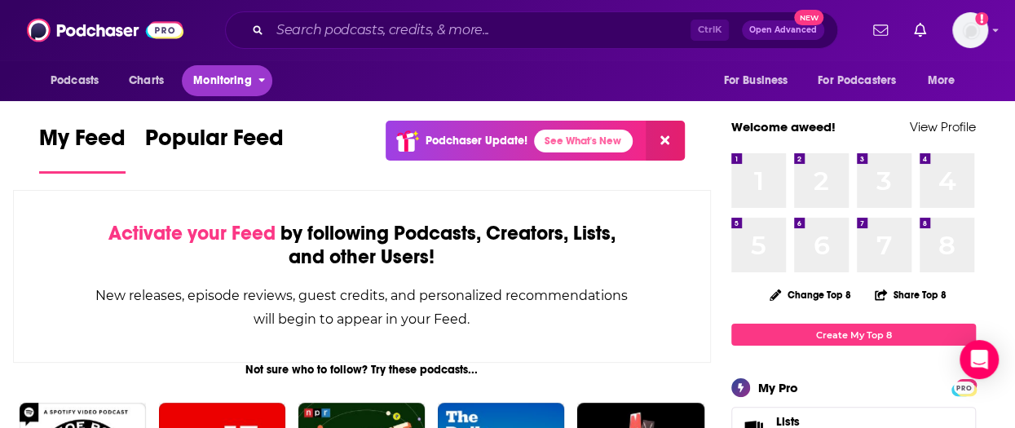
click at [254, 71] on button "Monitoring" at bounding box center [227, 80] width 91 height 31
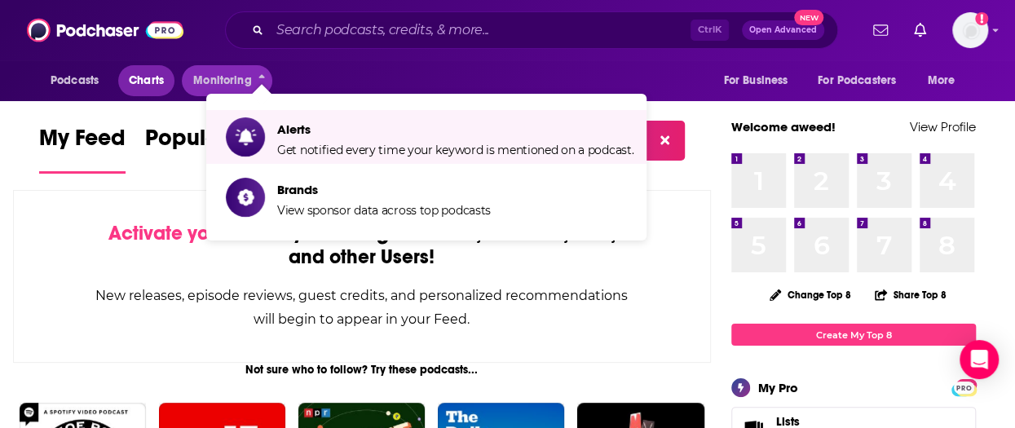
click at [153, 77] on span "Charts" at bounding box center [146, 80] width 35 height 23
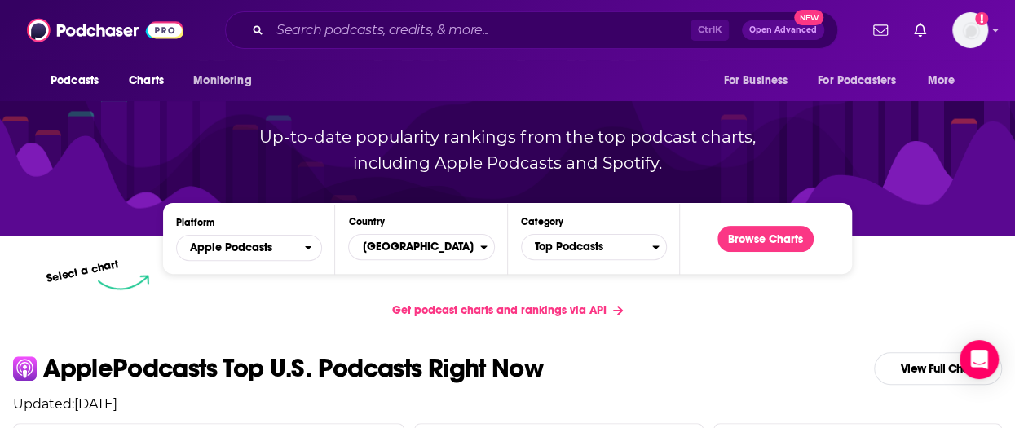
scroll to position [161, 0]
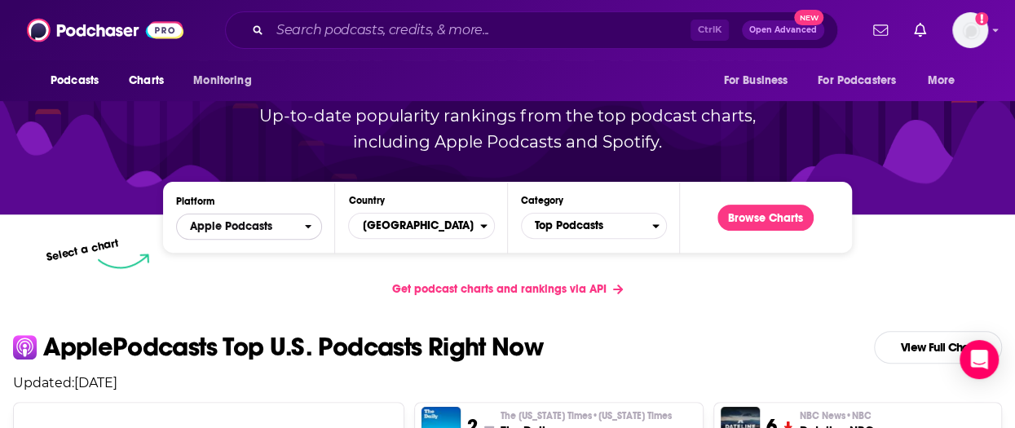
click at [274, 237] on span "Apple Podcasts" at bounding box center [240, 227] width 127 height 28
click at [388, 241] on div "Platform Apple Podcasts Apple Podcasts Spotify Country United States Category T…" at bounding box center [507, 217] width 688 height 71
click at [560, 245] on div "Platform Apple Podcasts Country United States Category Top Podcasts Browse Char…" at bounding box center [507, 217] width 688 height 71
click at [557, 221] on span "Top Podcasts" at bounding box center [587, 226] width 130 height 28
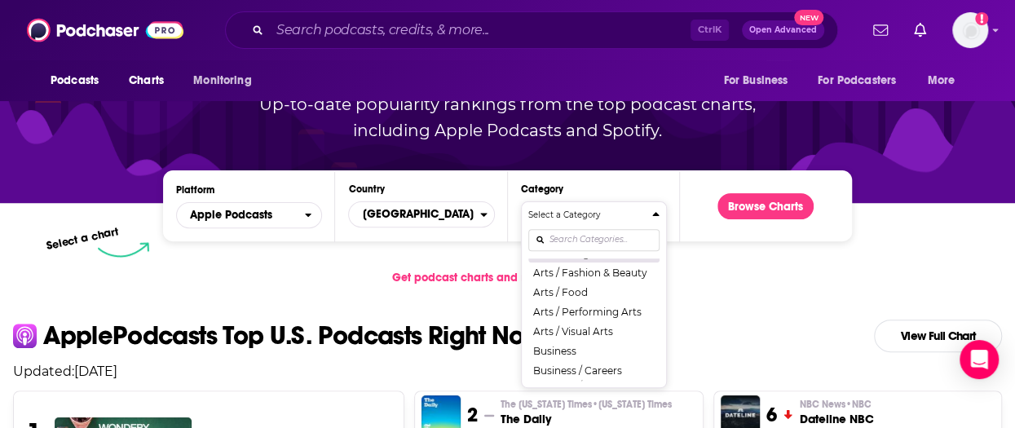
scroll to position [76, 0]
click at [566, 291] on button "Arts / Food" at bounding box center [593, 290] width 131 height 20
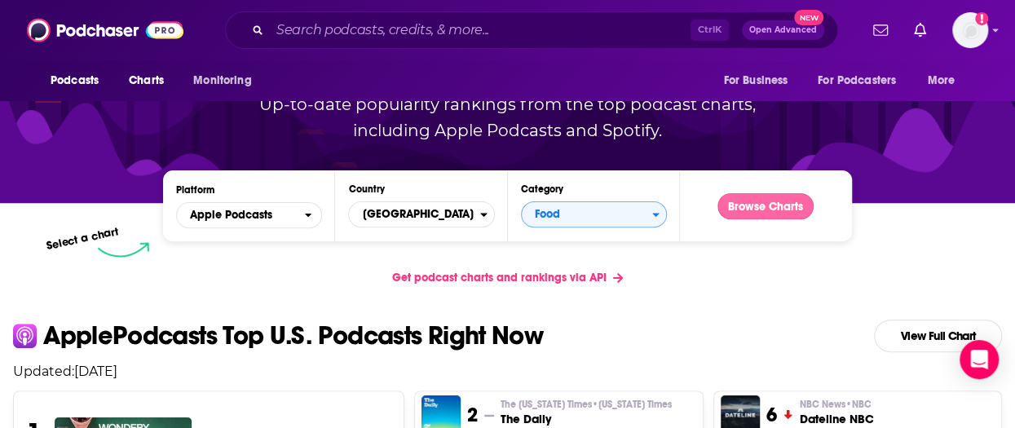
click at [765, 207] on button "Browse Charts" at bounding box center [766, 206] width 96 height 26
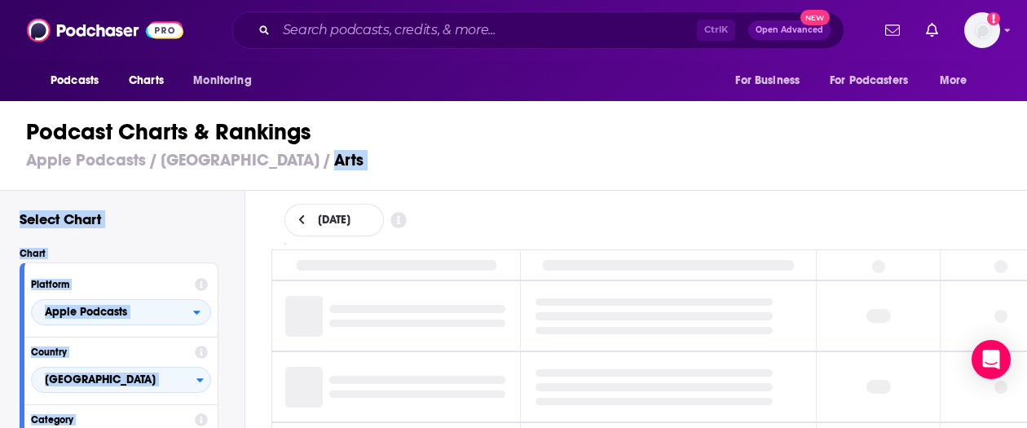
drag, startPoint x: 765, startPoint y: 207, endPoint x: 765, endPoint y: 177, distance: 30.2
click at [765, 177] on div "Podcast Charts & Rankings Apple Podcasts / United States / Arts Select Chart Ch…" at bounding box center [520, 263] width 1041 height 330
click at [765, 177] on div "Podcast Charts & Rankings Apple Podcasts / United States / Arts" at bounding box center [520, 144] width 1041 height 93
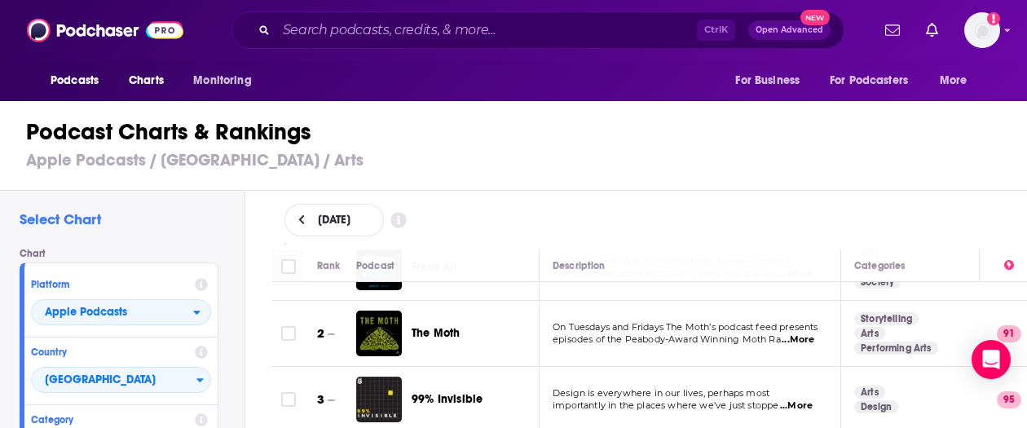
scroll to position [48, 0]
click at [814, 335] on span "...More" at bounding box center [798, 339] width 33 height 13
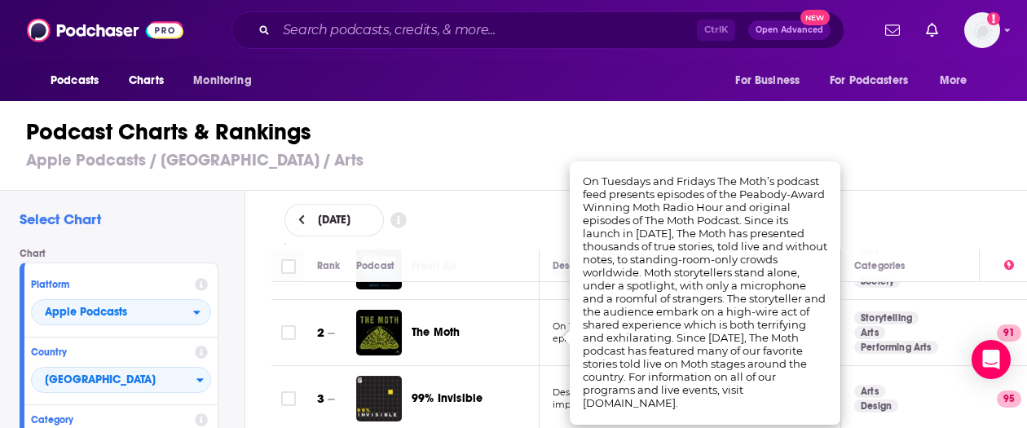
click at [523, 170] on h3 "Apple Podcasts / United States / Arts" at bounding box center [520, 160] width 989 height 20
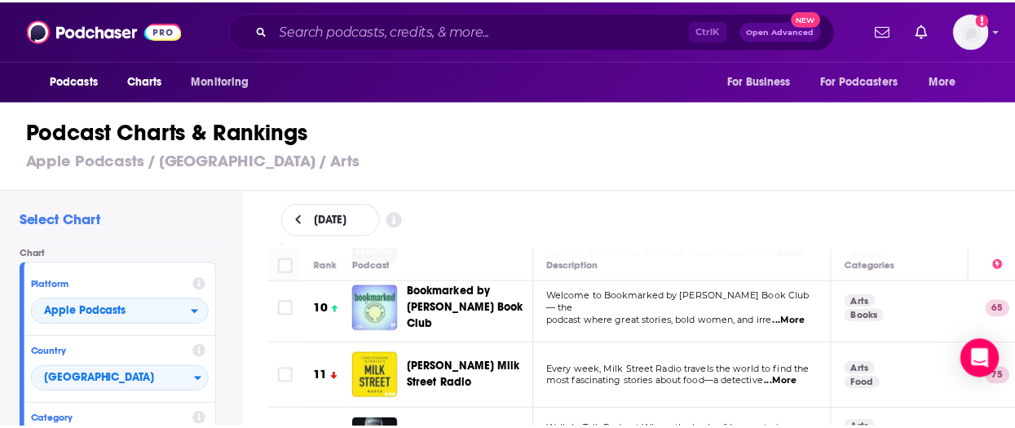
scroll to position [0, 0]
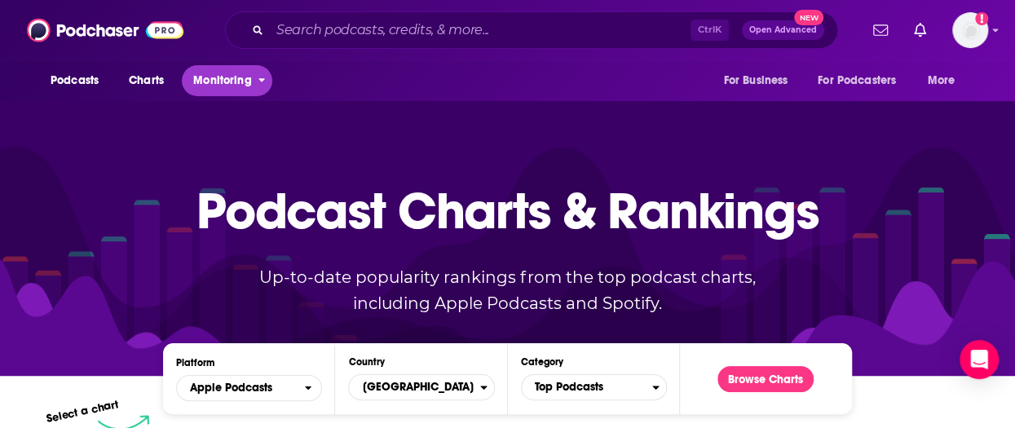
click at [254, 76] on button "Monitoring" at bounding box center [227, 80] width 91 height 31
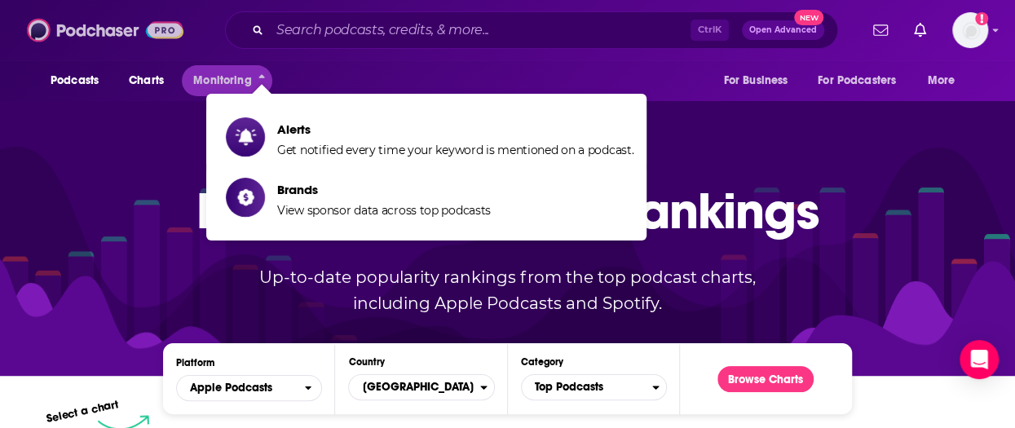
click at [95, 35] on img at bounding box center [105, 30] width 157 height 31
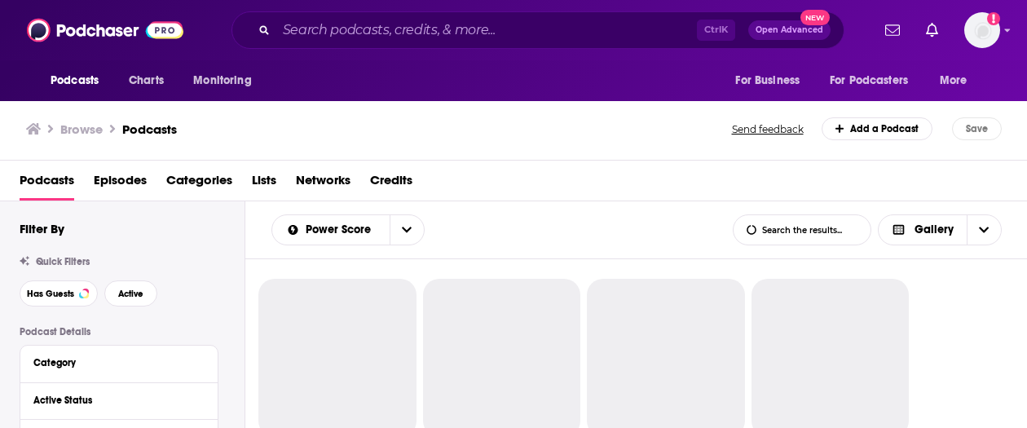
click at [272, 177] on span "Lists" at bounding box center [264, 183] width 24 height 33
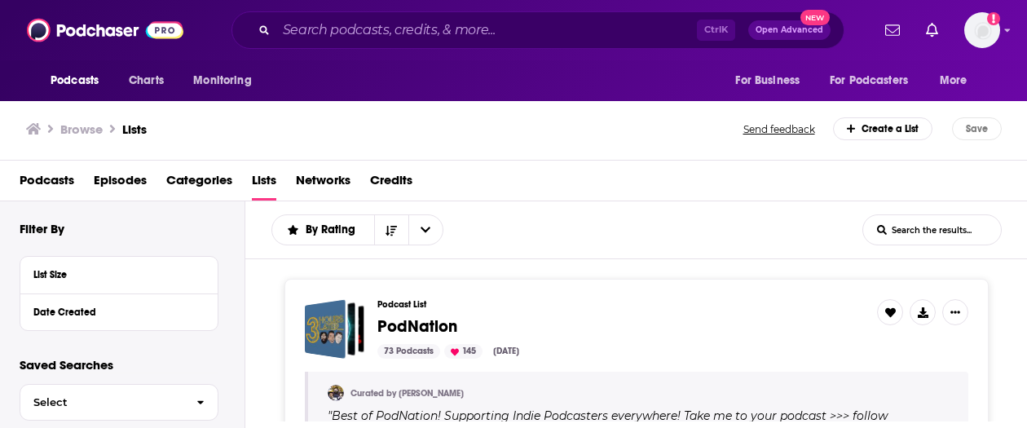
scroll to position [24, 0]
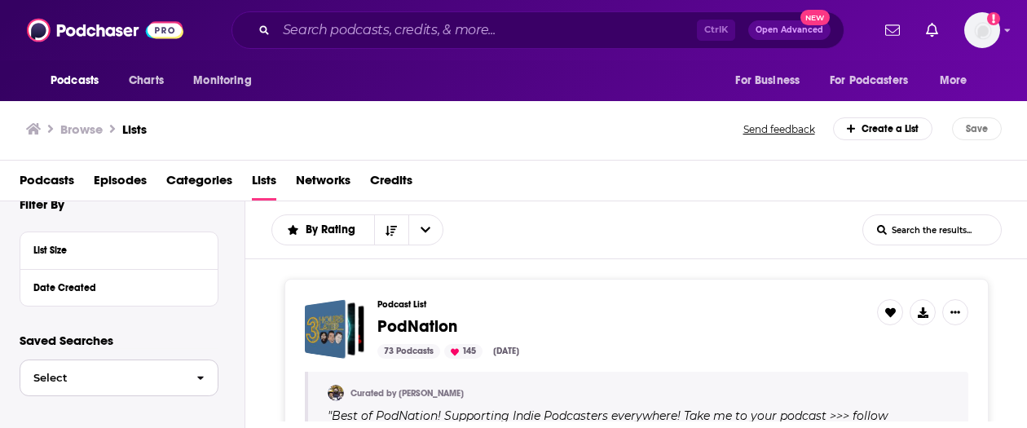
click at [188, 368] on span "button" at bounding box center [200, 377] width 34 height 35
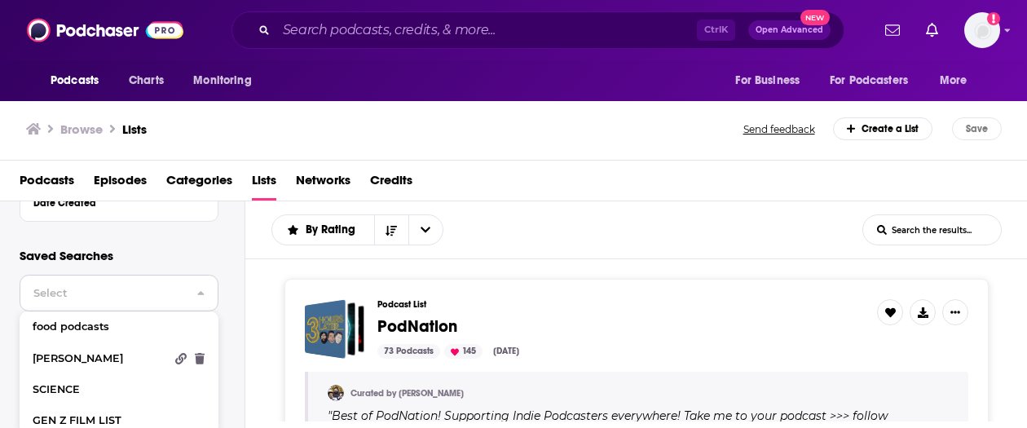
scroll to position [113, 0]
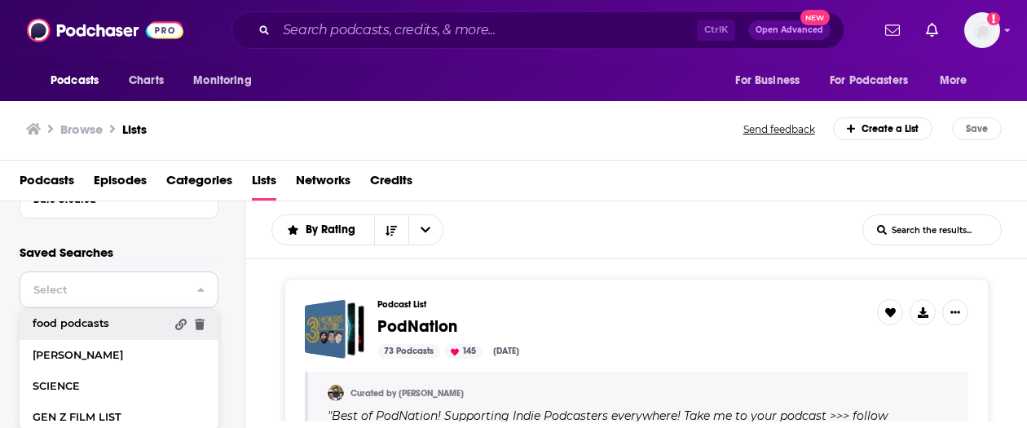
click at [108, 316] on link "food podcasts" at bounding box center [119, 323] width 199 height 31
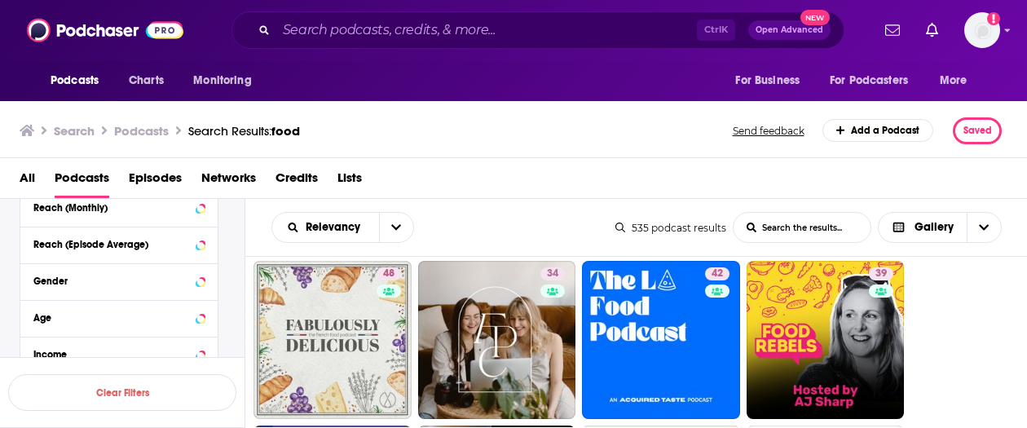
scroll to position [599, 0]
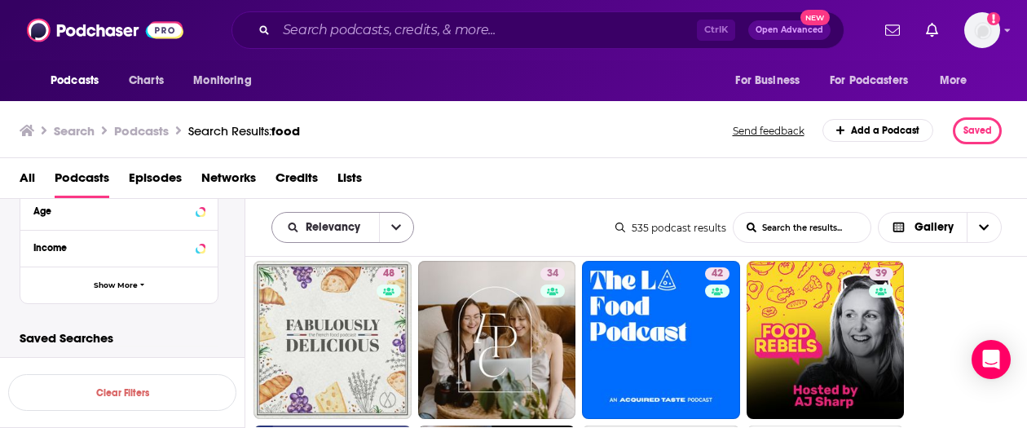
click at [403, 229] on button "open menu" at bounding box center [396, 227] width 34 height 29
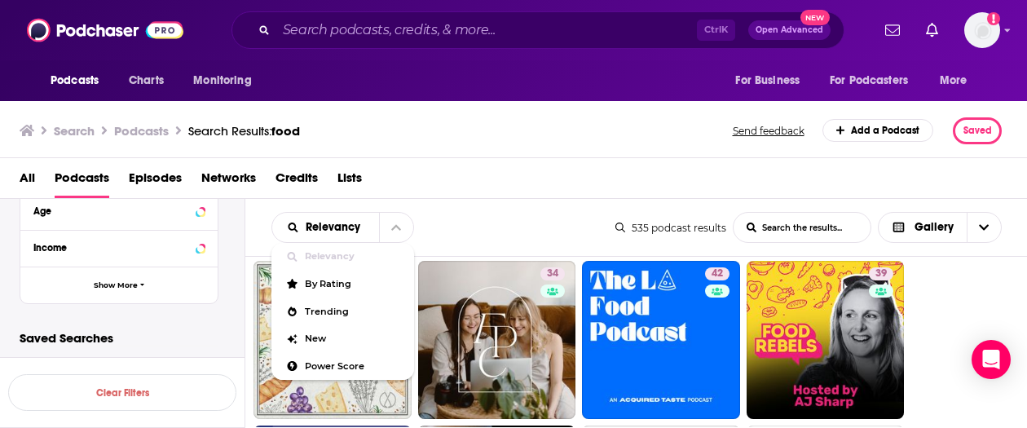
click at [530, 216] on div "Relevancy Relevancy By Rating Trending New Power Score List Search Input Search…" at bounding box center [444, 227] width 344 height 31
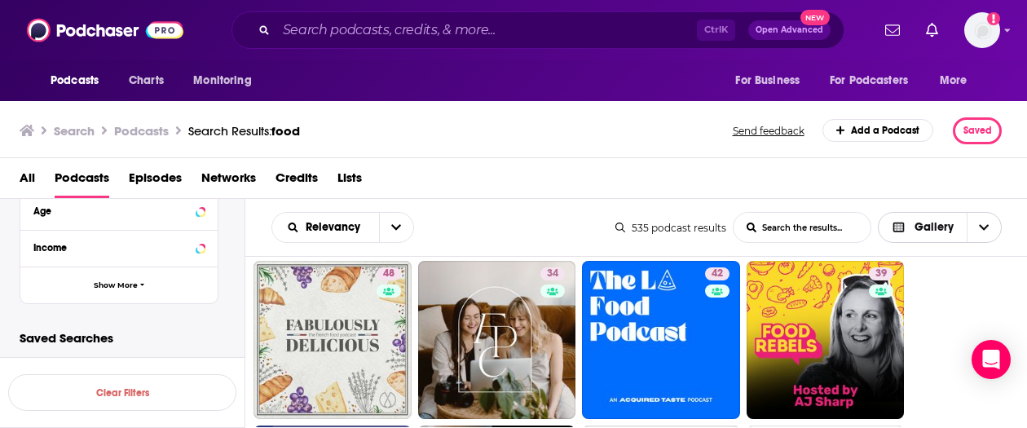
click at [983, 228] on icon "Choose View" at bounding box center [984, 227] width 10 height 11
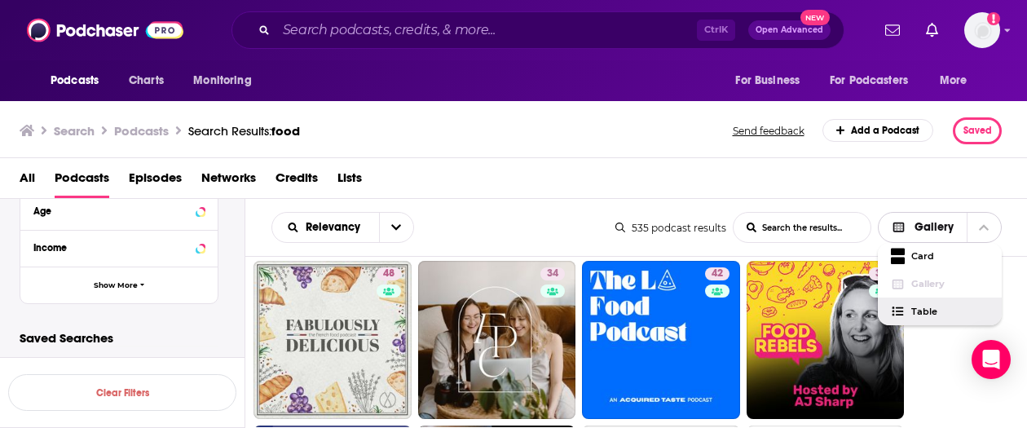
click at [944, 312] on span "Table" at bounding box center [950, 311] width 77 height 9
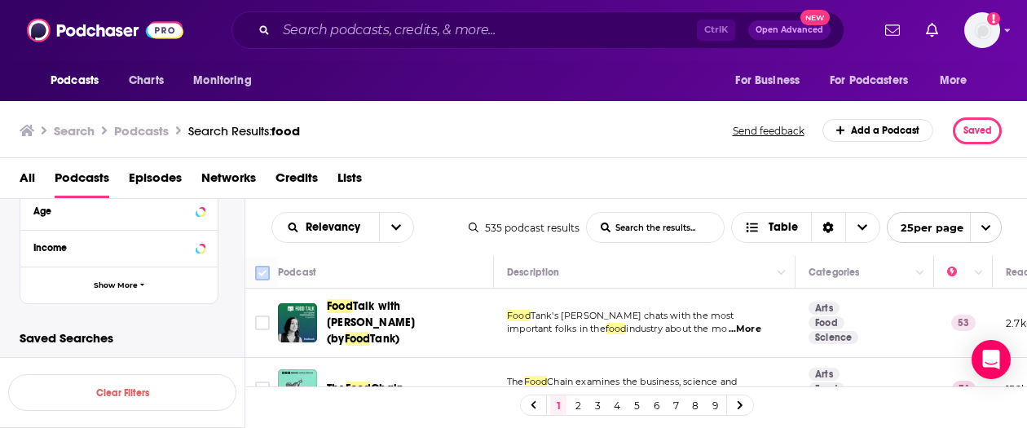
click at [260, 270] on input "Toggle select all" at bounding box center [262, 273] width 15 height 15
checkbox input "true"
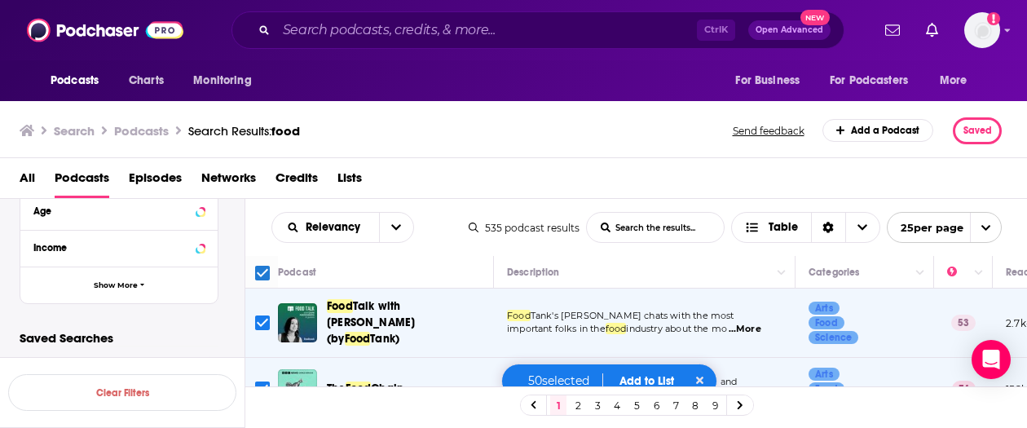
click at [989, 225] on icon "open menu" at bounding box center [986, 228] width 11 height 11
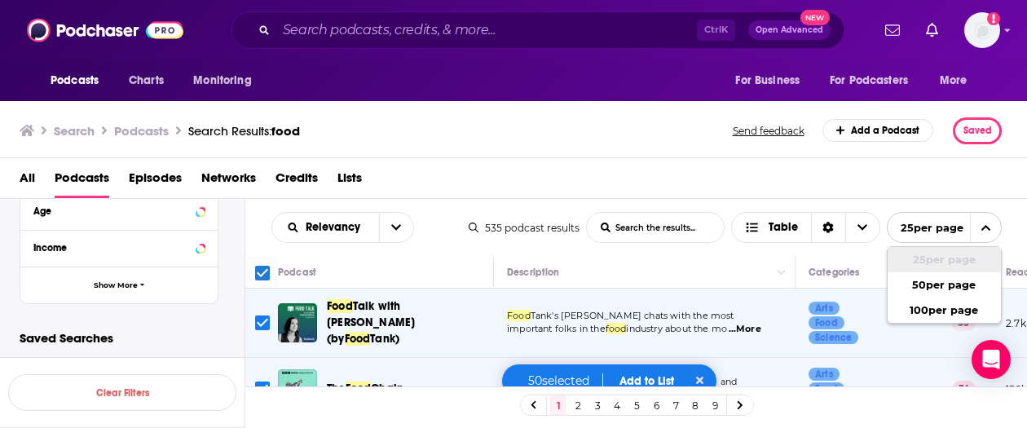
click at [916, 177] on div "All Podcasts Episodes Networks Credits Lists" at bounding box center [518, 181] width 996 height 33
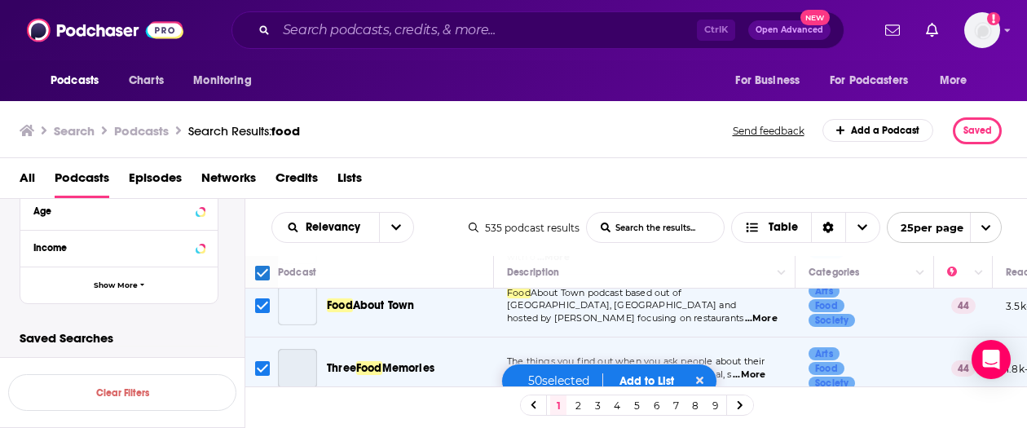
scroll to position [1109, 0]
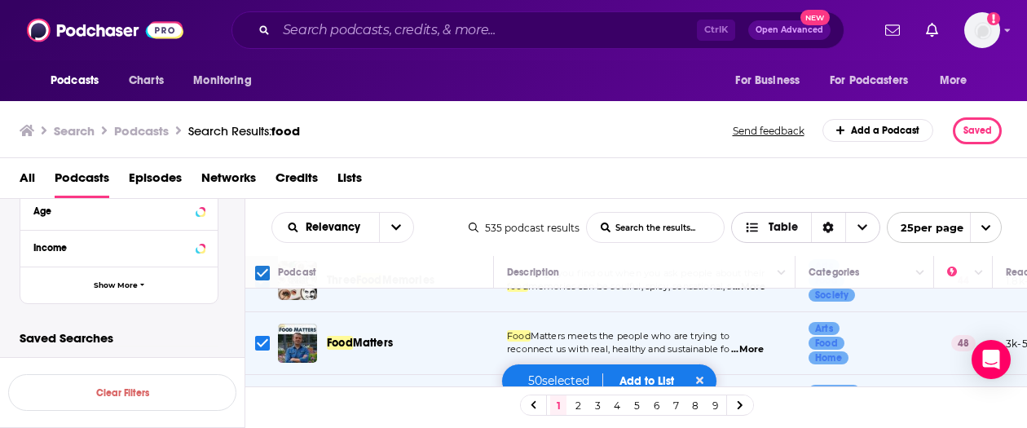
click at [859, 232] on span "Choose View" at bounding box center [863, 227] width 34 height 29
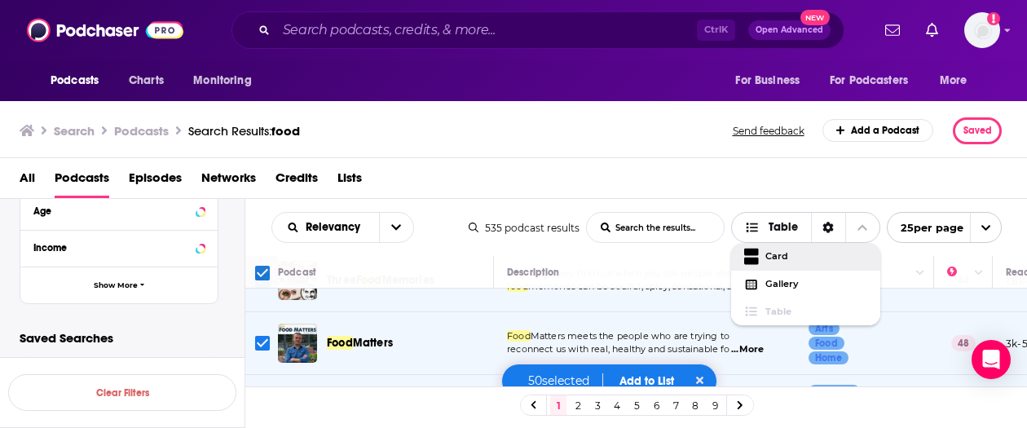
click at [817, 227] on div "Sort Direction" at bounding box center [828, 227] width 34 height 29
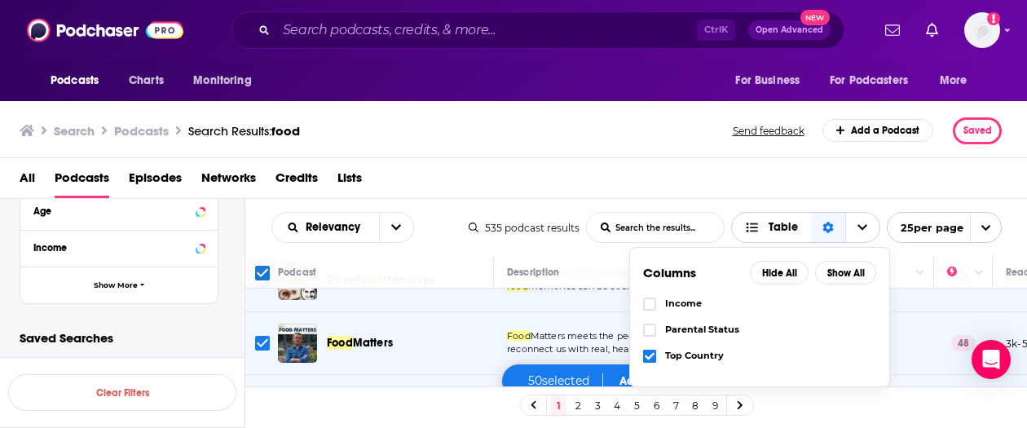
scroll to position [0, 0]
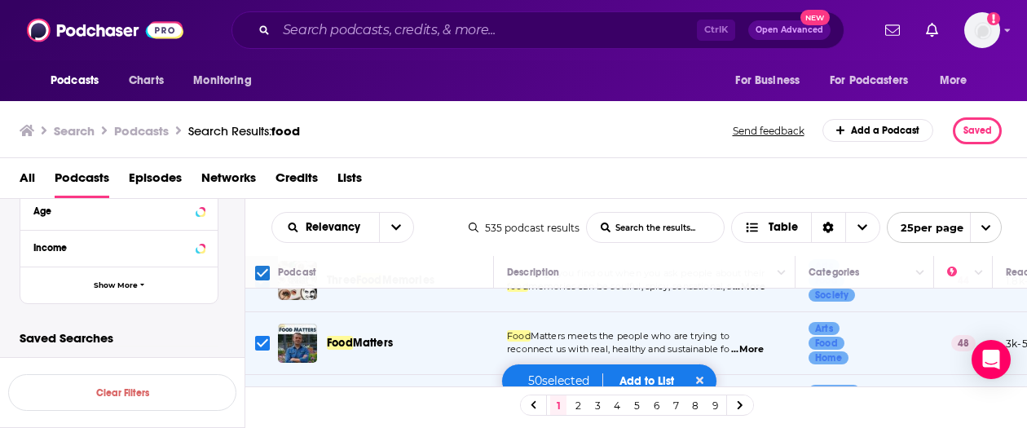
click at [691, 174] on div "All Podcasts Episodes Networks Credits Lists" at bounding box center [518, 181] width 996 height 33
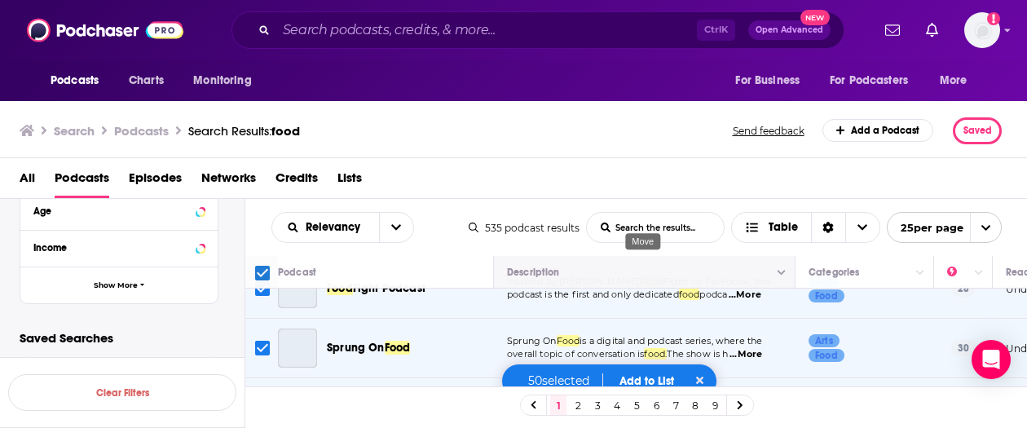
scroll to position [2984, 0]
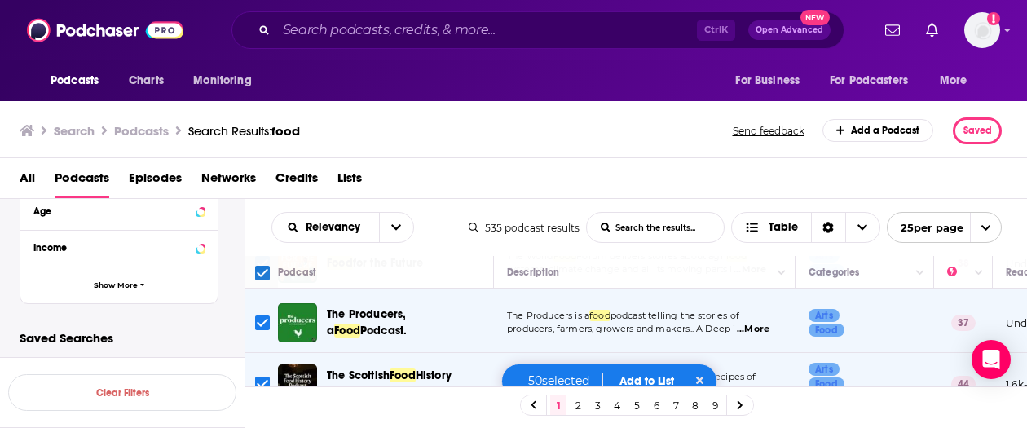
click at [657, 378] on button "Add to List" at bounding box center [647, 381] width 81 height 14
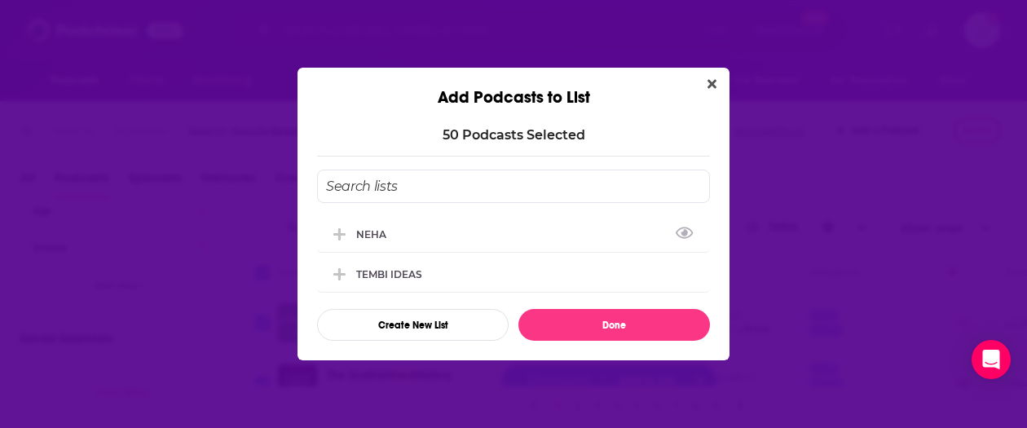
click at [436, 187] on input "Add Podcast To List" at bounding box center [513, 186] width 393 height 33
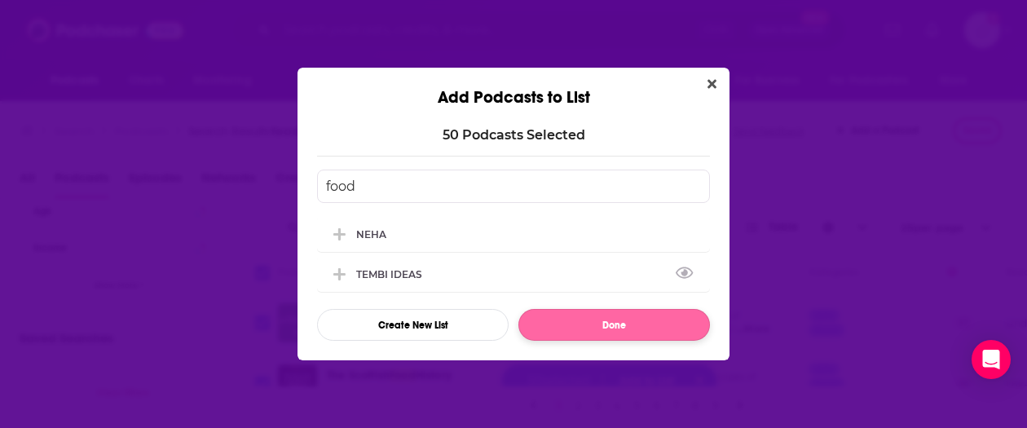
type input "food"
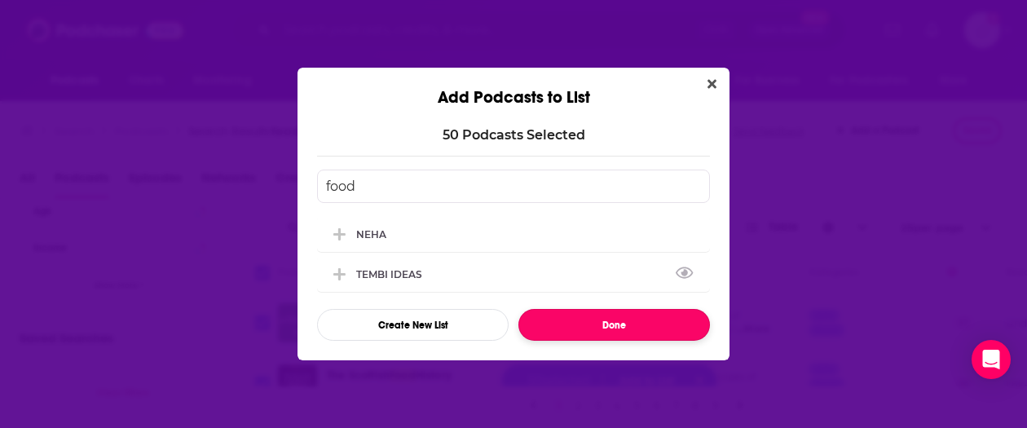
click at [579, 324] on button "Done" at bounding box center [615, 325] width 192 height 32
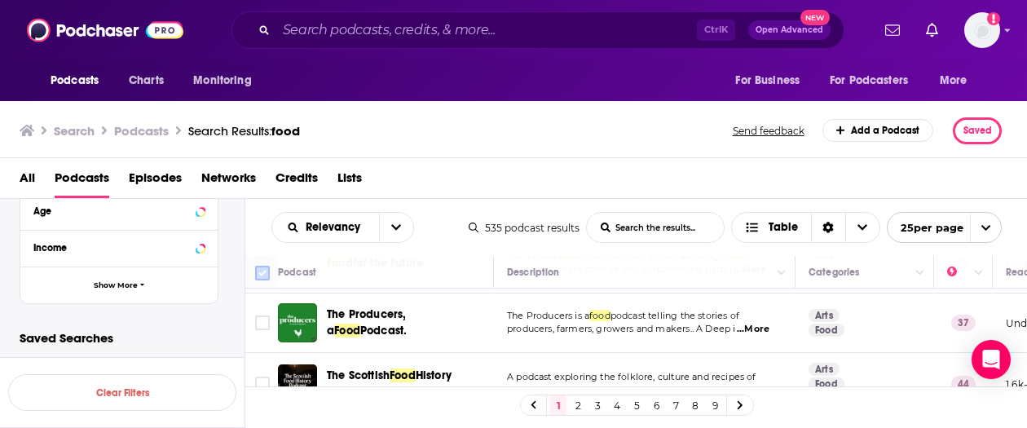
click at [261, 266] on input "Toggle select all" at bounding box center [262, 273] width 15 height 15
checkbox input "true"
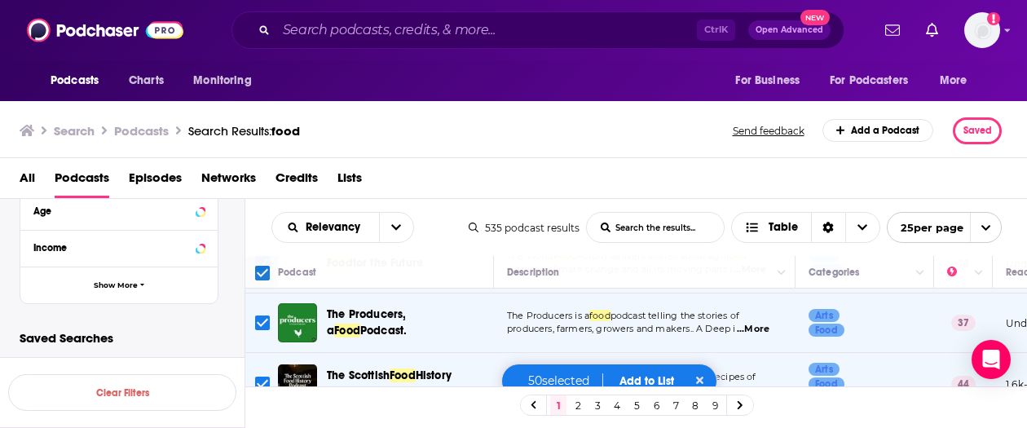
click at [364, 175] on div "All Podcasts Episodes Networks Credits Lists" at bounding box center [518, 181] width 996 height 33
click at [355, 175] on span "Lists" at bounding box center [350, 181] width 24 height 33
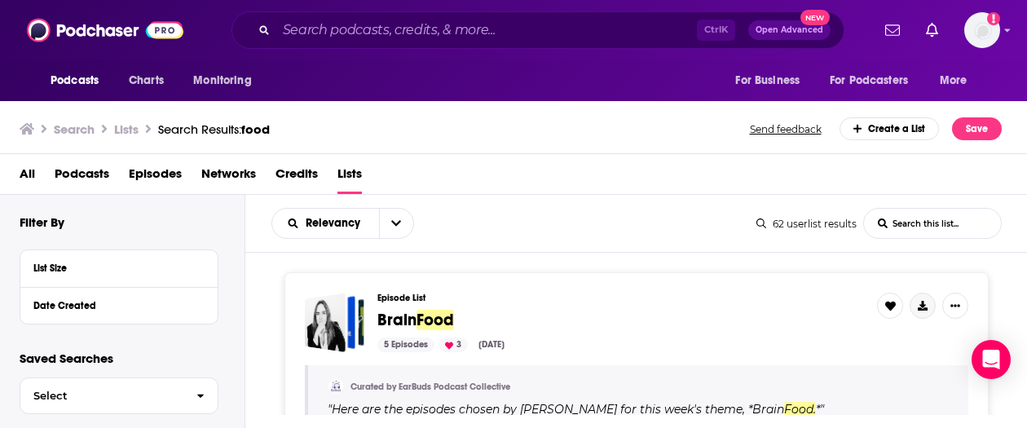
click at [926, 297] on button "Show More Button" at bounding box center [923, 306] width 26 height 26
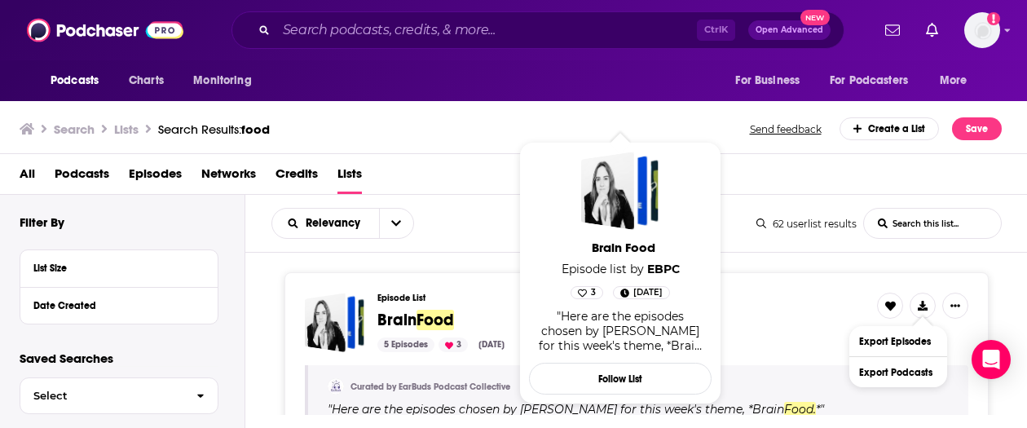
click at [816, 285] on div "Episode List Brain Food 5 Episodes 3 Feb 12, 2025 Curated by EarBuds Podcast Co…" at bounding box center [637, 378] width 704 height 212
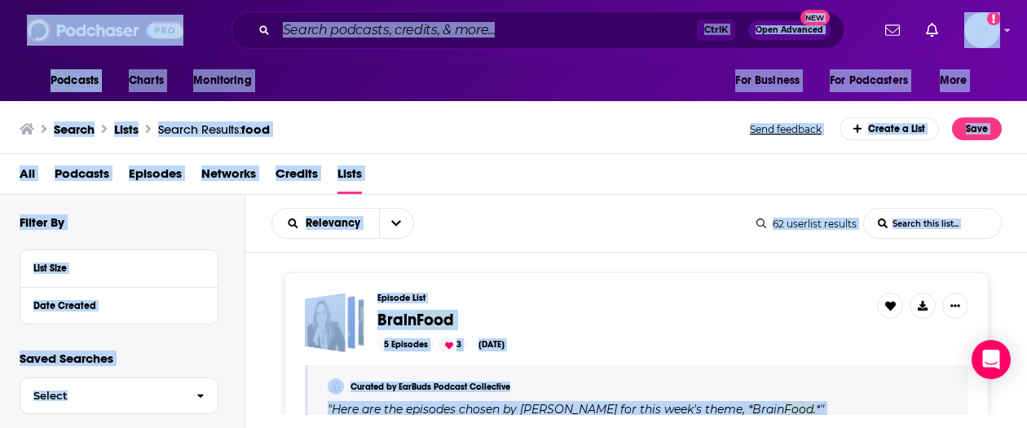
click at [727, 265] on div "Episode List Brain Food 5 Episodes 3 Feb 12, 2025 Curated by EarBuds Podcast Co…" at bounding box center [636, 334] width 783 height 162
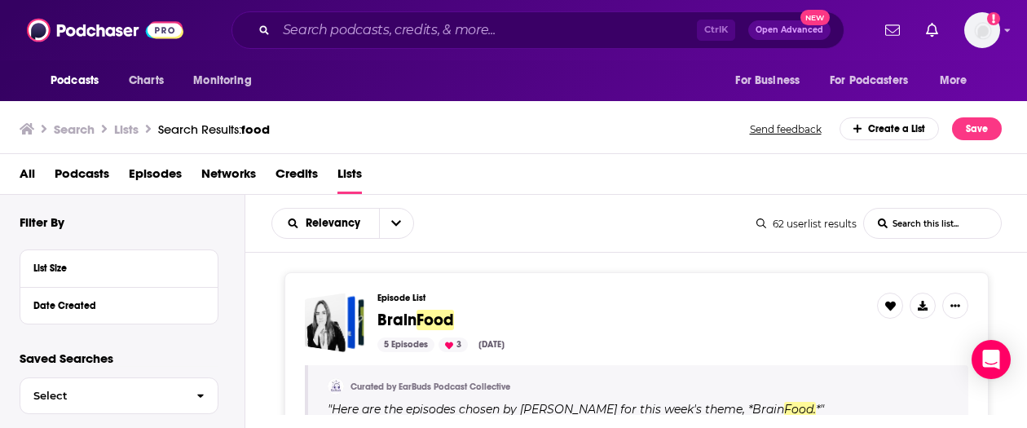
click at [876, 128] on div "Create a List" at bounding box center [890, 128] width 100 height 23
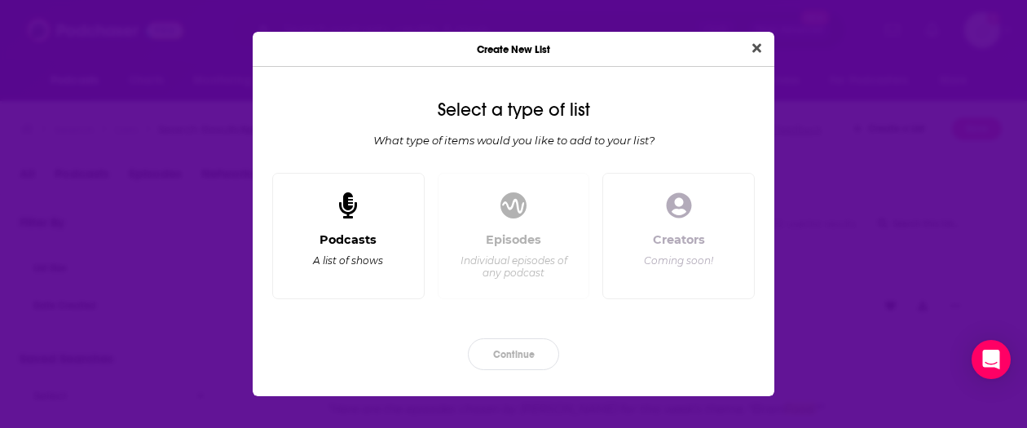
click at [387, 197] on div "Podcasts A list of shows" at bounding box center [348, 236] width 152 height 127
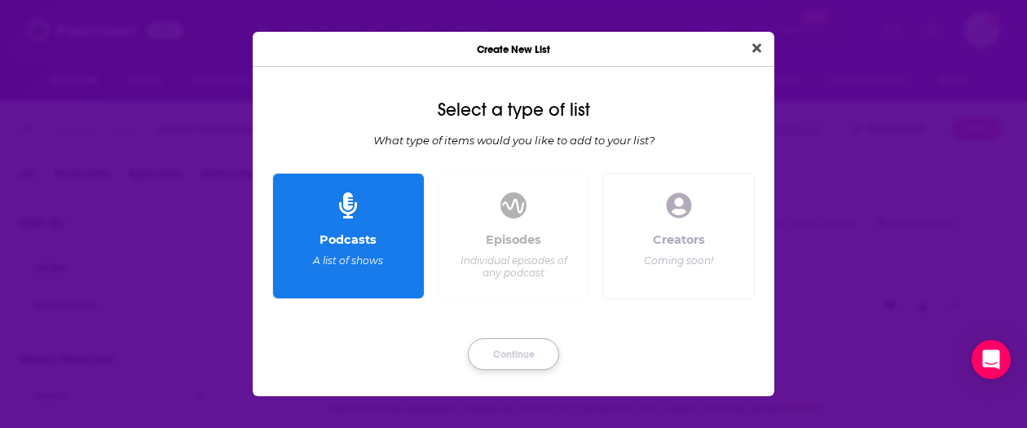
click at [520, 347] on button "Continue" at bounding box center [513, 354] width 91 height 32
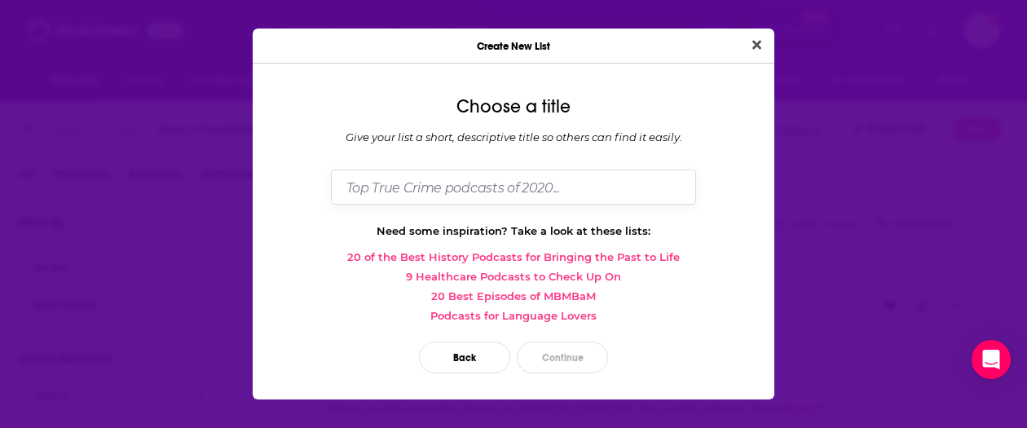
click at [514, 195] on input "Dialog" at bounding box center [513, 187] width 365 height 35
type input "food"
click at [552, 352] on button "Continue" at bounding box center [562, 358] width 91 height 32
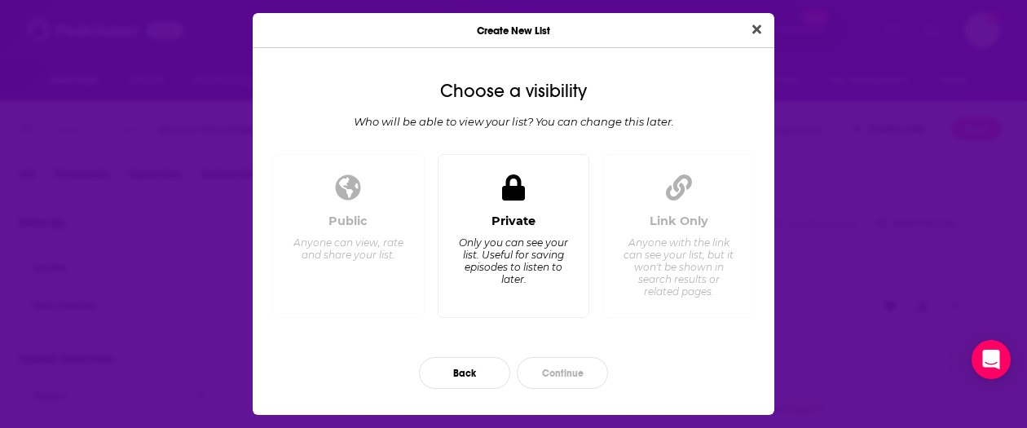
click at [493, 260] on div "Only you can see your list. Useful for saving episodes to listen to later." at bounding box center [513, 260] width 112 height 49
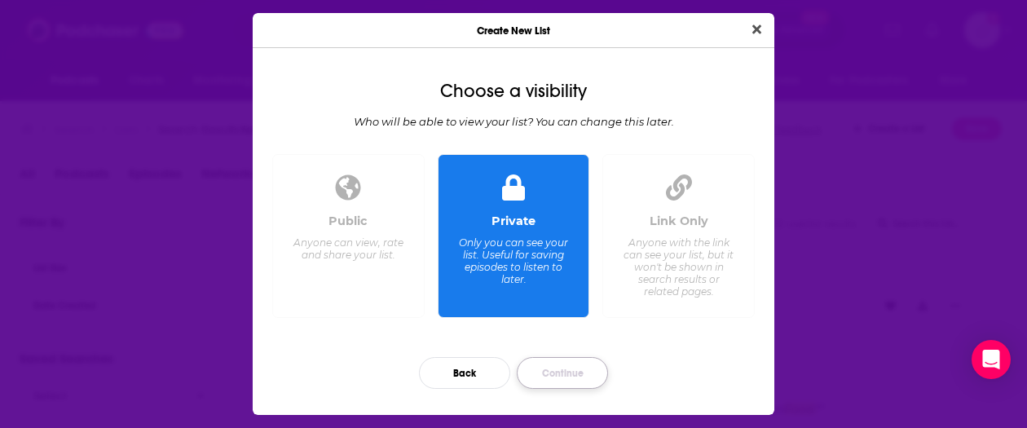
click at [598, 373] on button "Continue" at bounding box center [562, 373] width 91 height 32
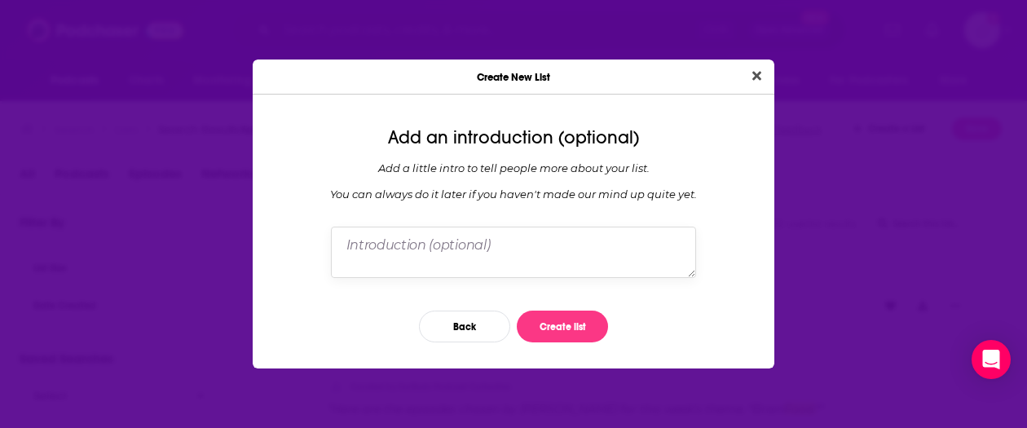
click at [488, 248] on textarea "Dialog" at bounding box center [513, 252] width 365 height 51
click at [550, 309] on div "Back Create list" at bounding box center [514, 327] width 496 height 58
click at [555, 321] on button "Create list" at bounding box center [562, 327] width 91 height 32
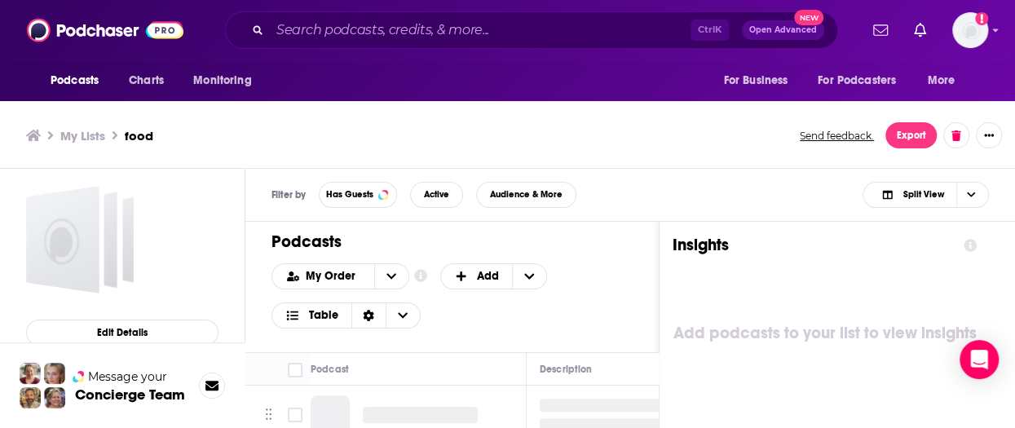
scroll to position [5, 0]
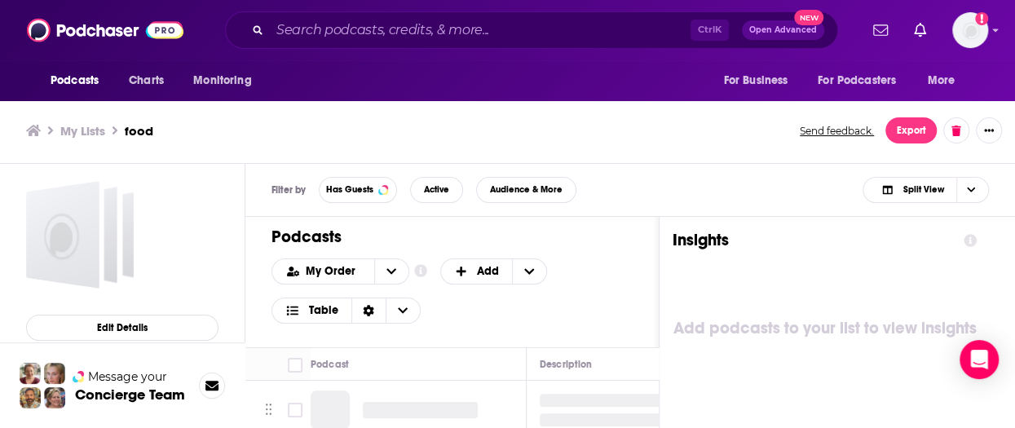
click at [614, 283] on div "My Order Customize Your List Order Select the “My Order” sort and remove all fi…" at bounding box center [452, 290] width 361 height 65
click at [578, 312] on div "My Order Customize Your List Order Select the “My Order” sort and remove all fi…" at bounding box center [452, 290] width 361 height 65
